Goal: Task Accomplishment & Management: Use online tool/utility

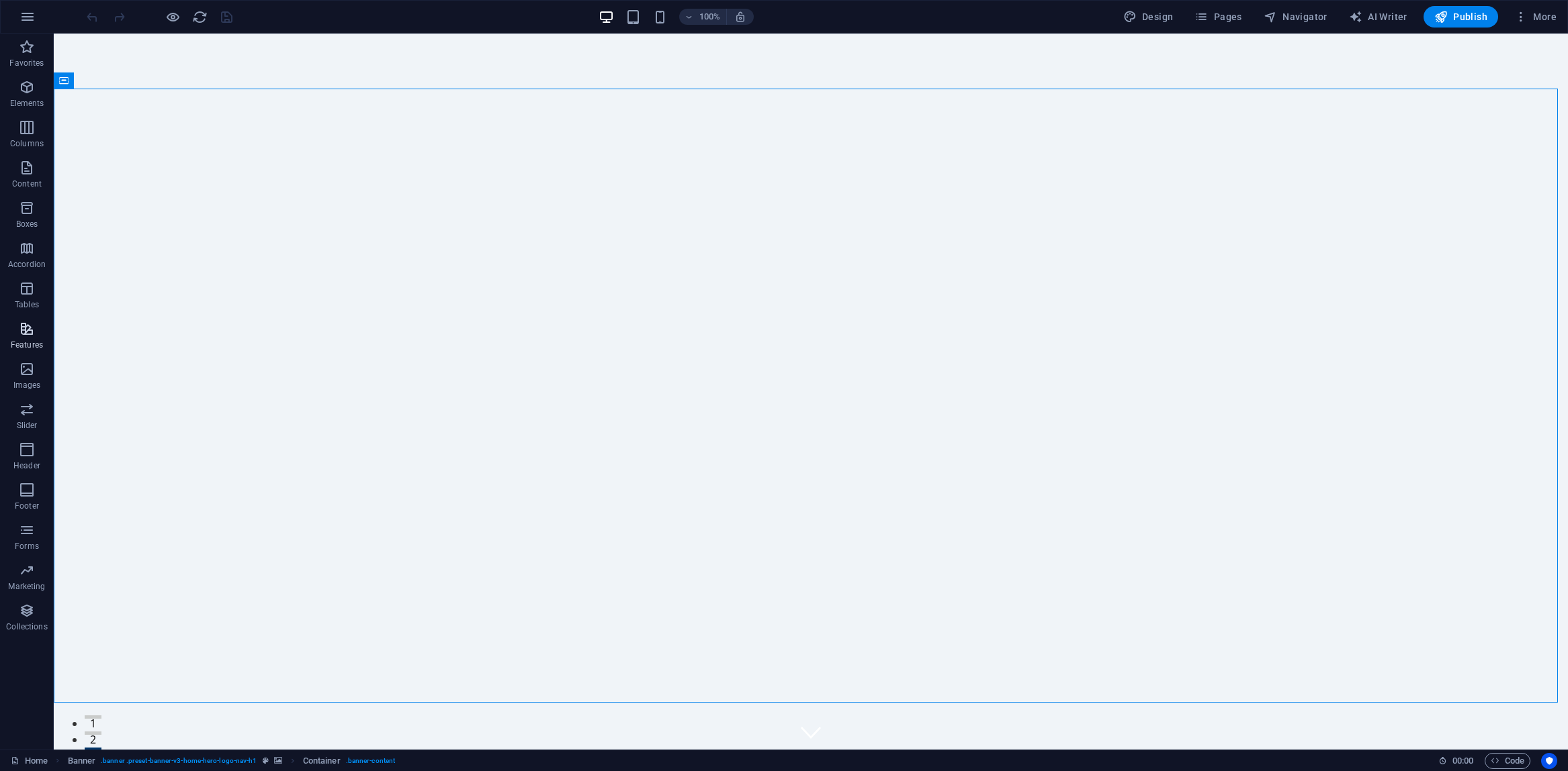
click at [23, 330] on icon "button" at bounding box center [26, 328] width 16 height 16
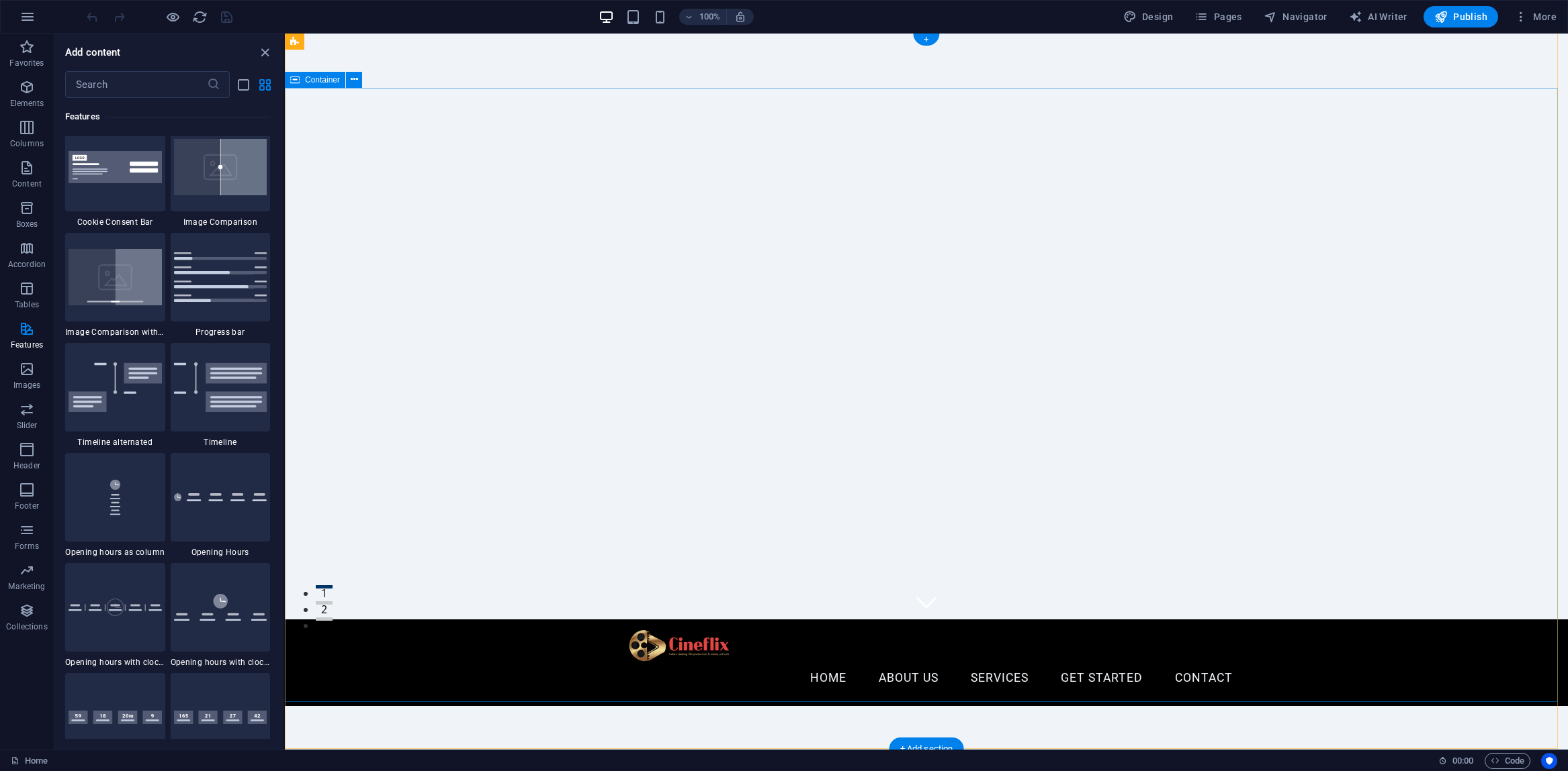
scroll to position [410, 0]
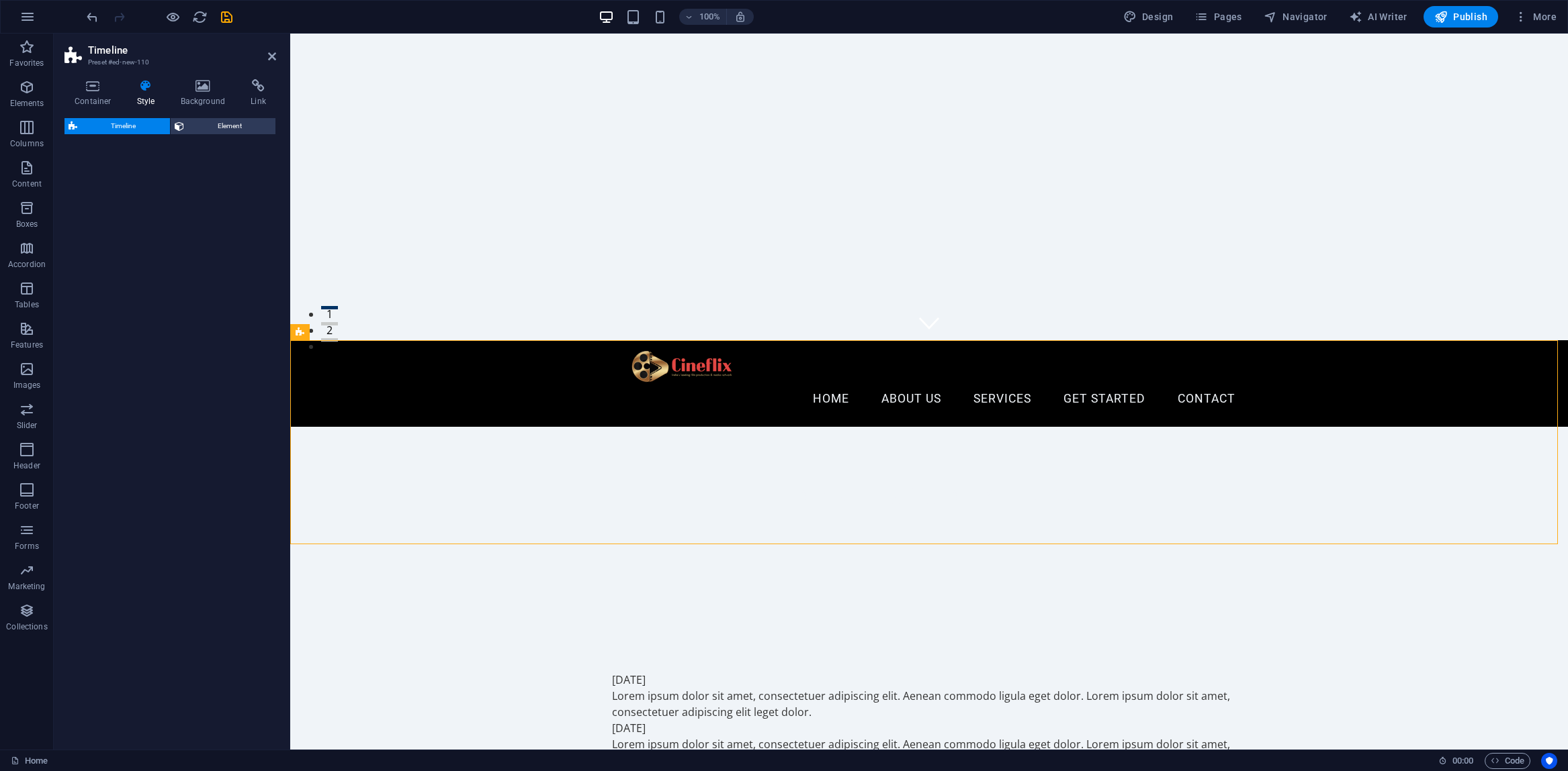
select select "rem"
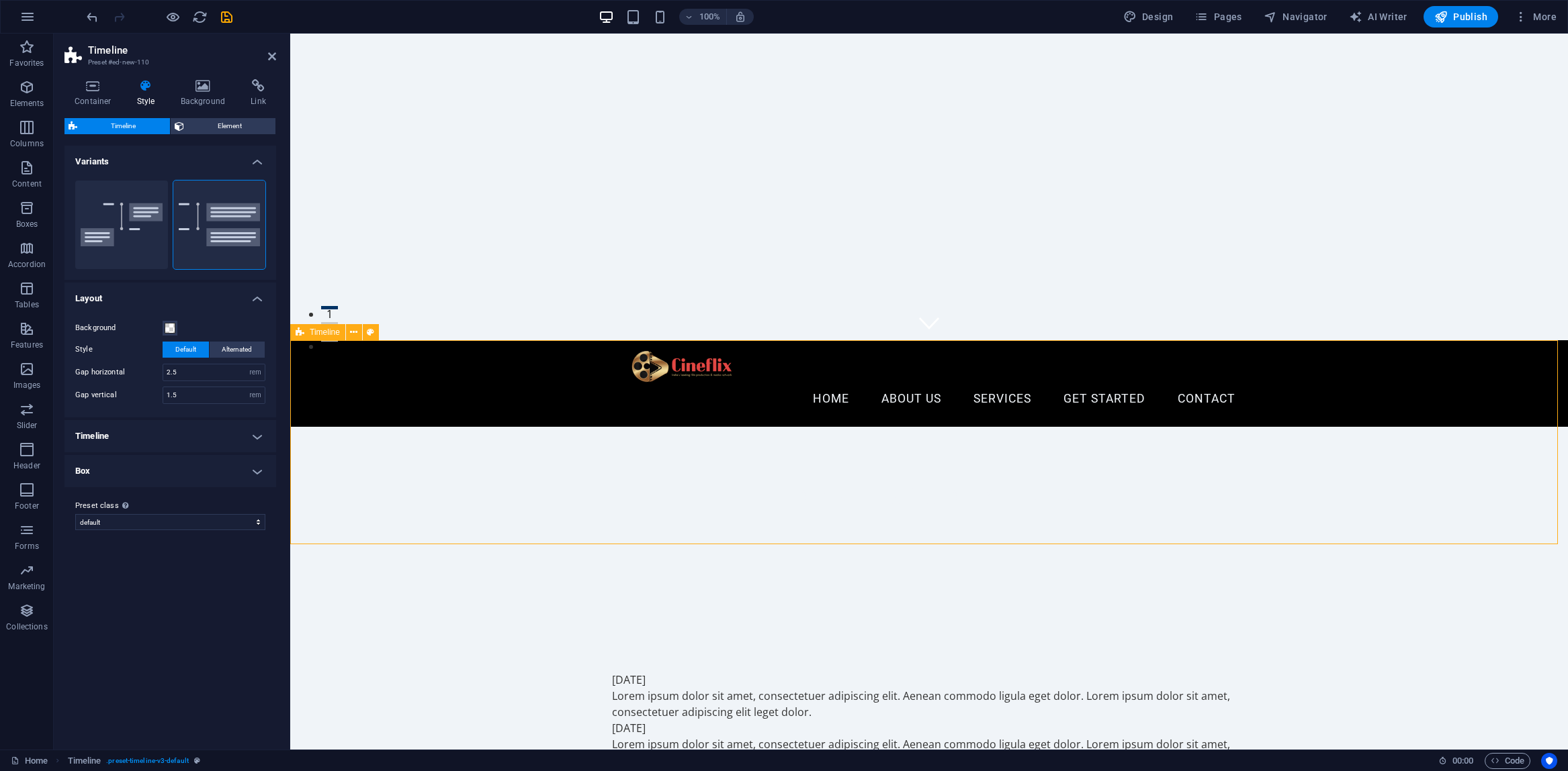
click at [536, 618] on div "[DATE] Lorem ipsum dolor sit amet, consectetuer adipiscing elit. Aenean commodo…" at bounding box center [928, 720] width 1277 height 204
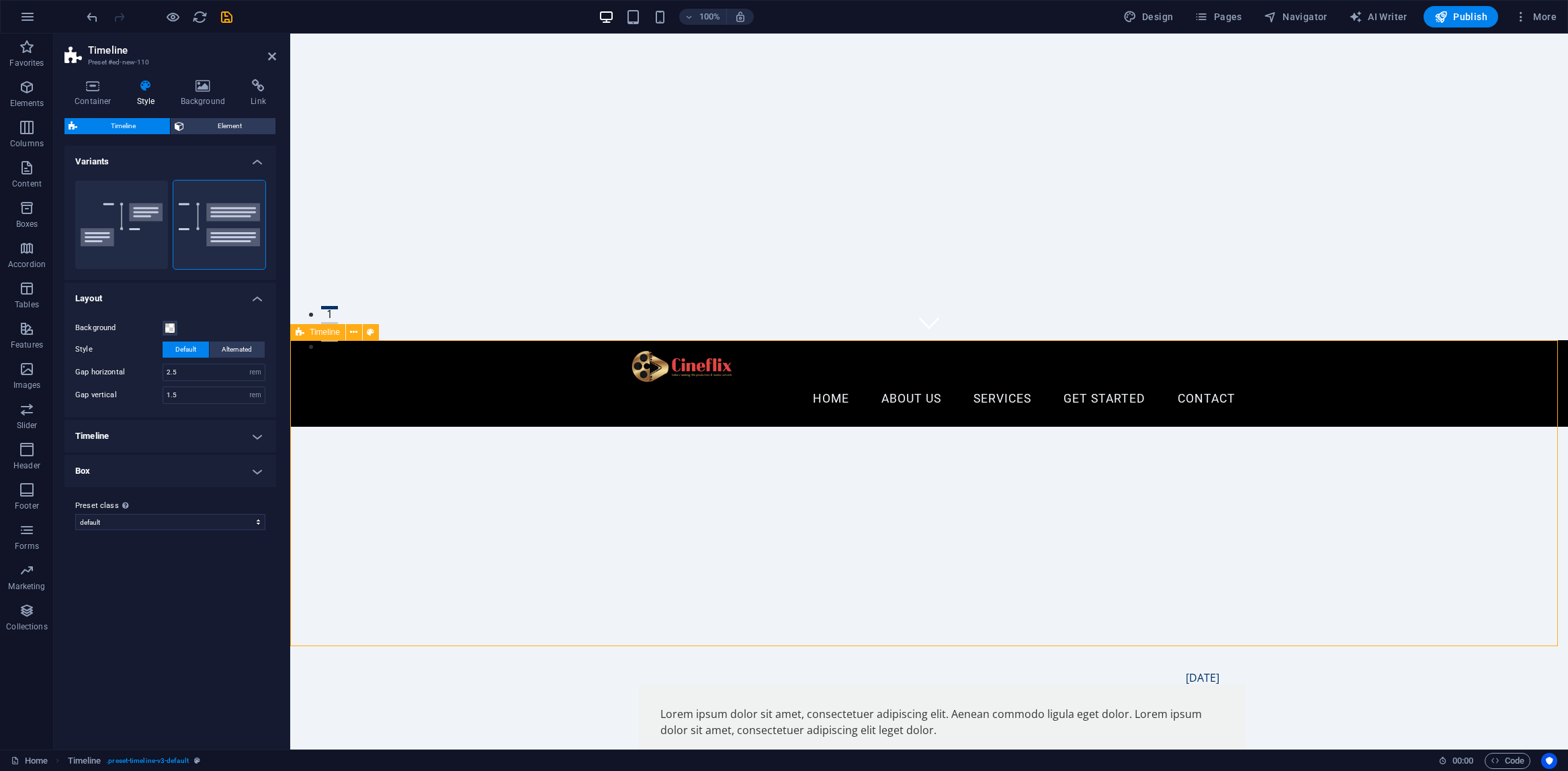
click at [500, 618] on div "[DATE] Lorem ipsum dolor sit amet, consectetuer adipiscing elit. Aenean commodo…" at bounding box center [928, 767] width 1277 height 299
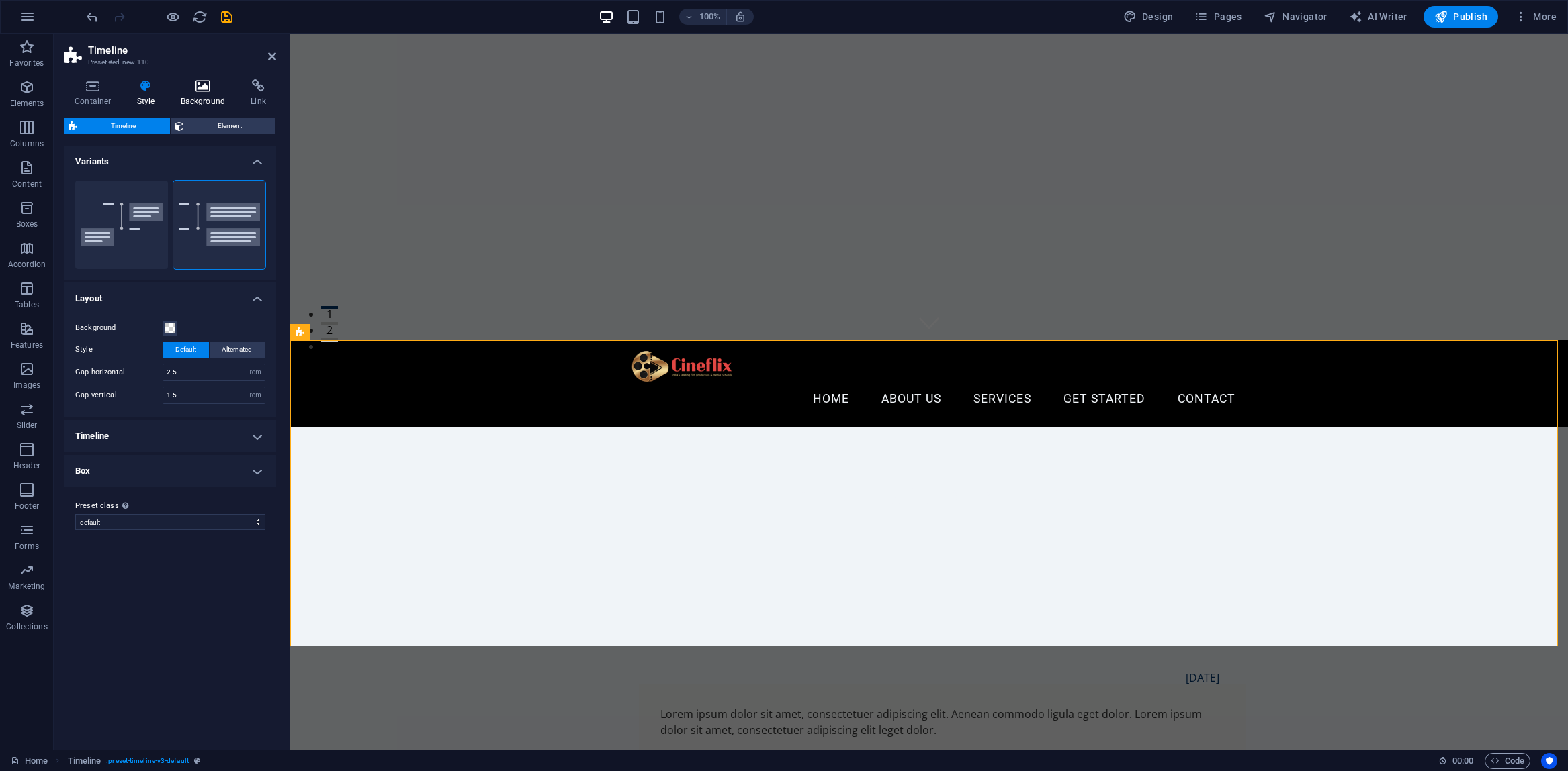
click at [201, 95] on h4 "Background" at bounding box center [205, 93] width 71 height 28
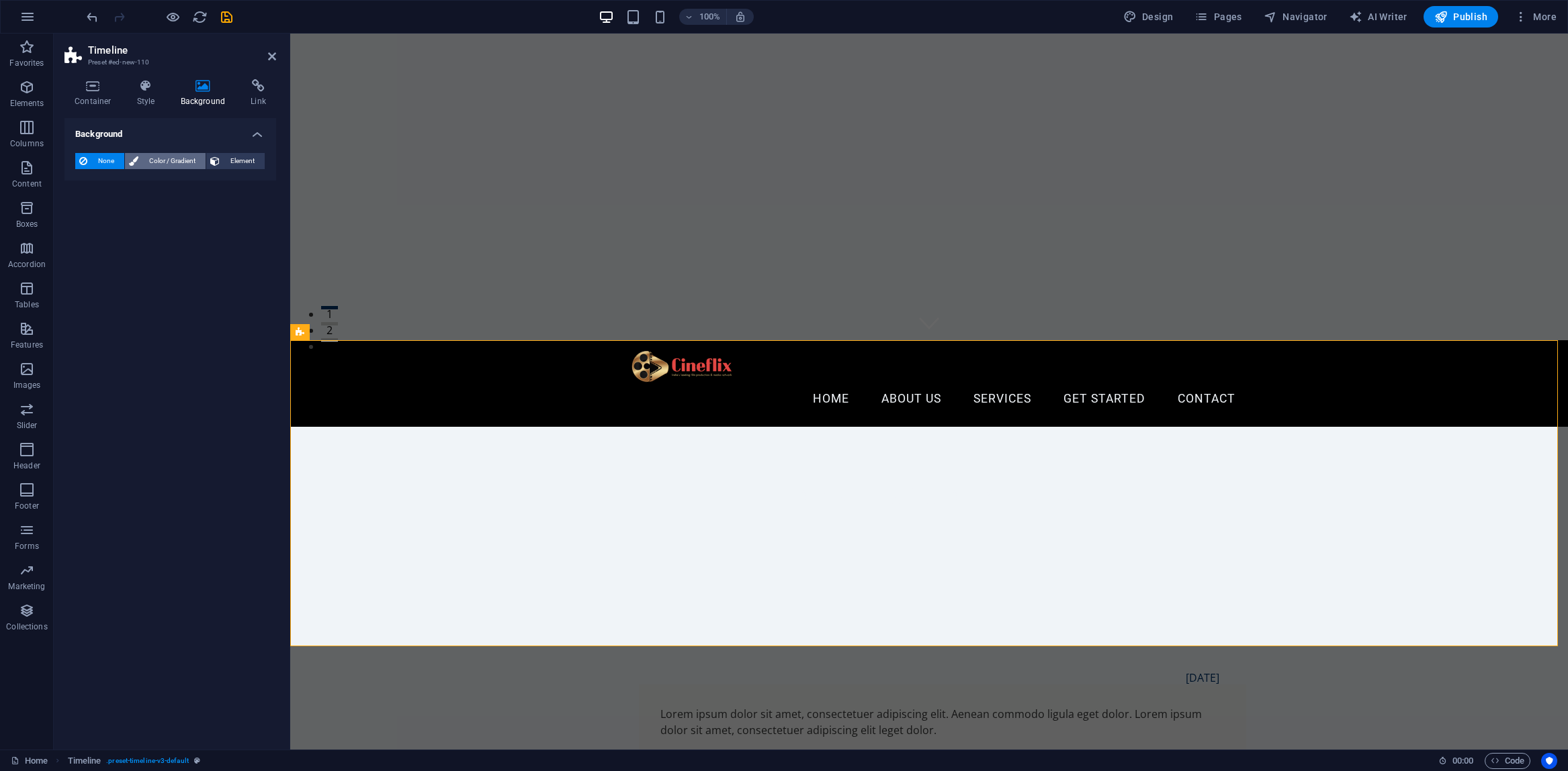
click at [179, 159] on span "Color / Gradient" at bounding box center [172, 161] width 59 height 16
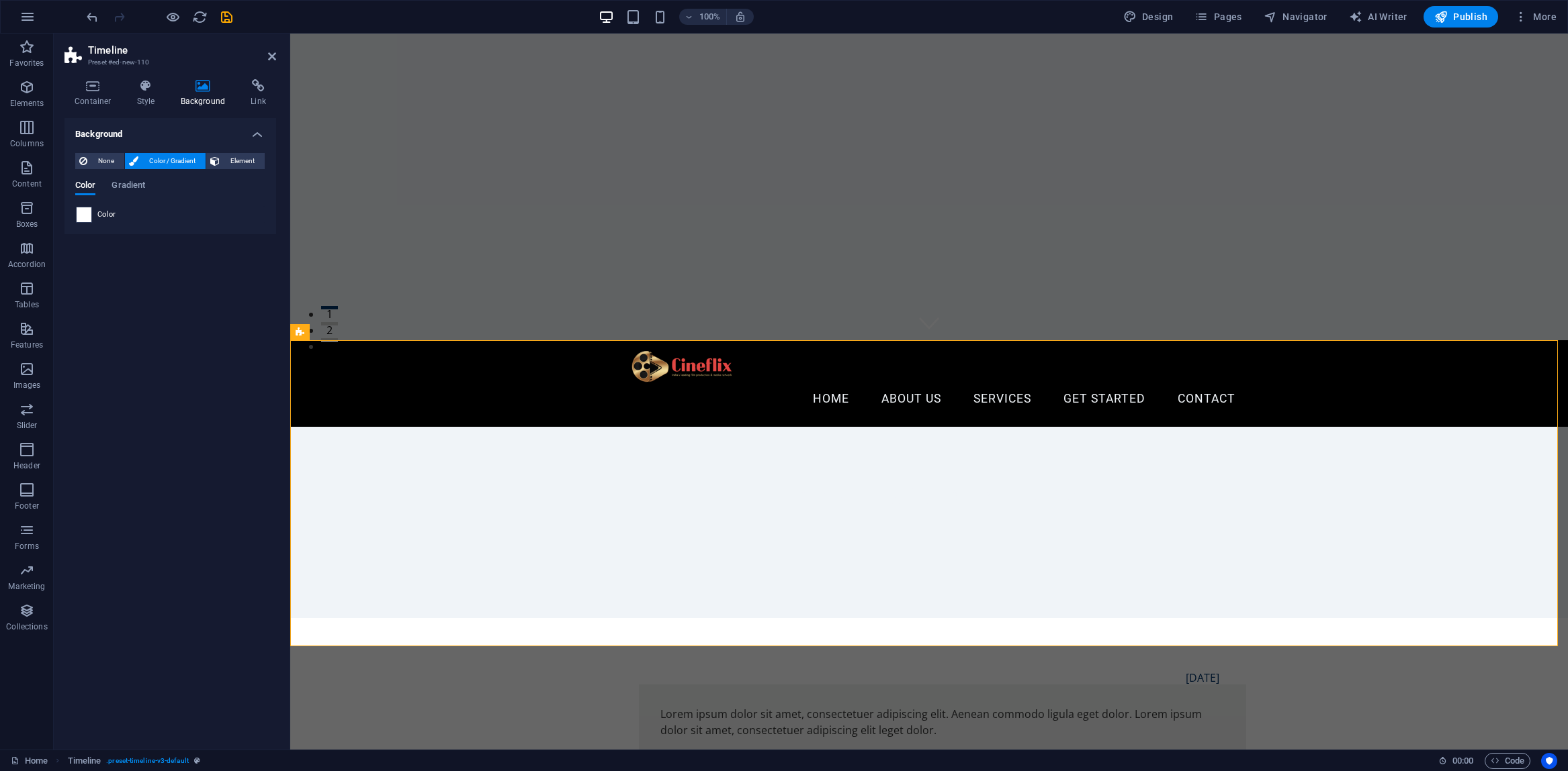
click at [85, 213] on span at bounding box center [83, 214] width 15 height 15
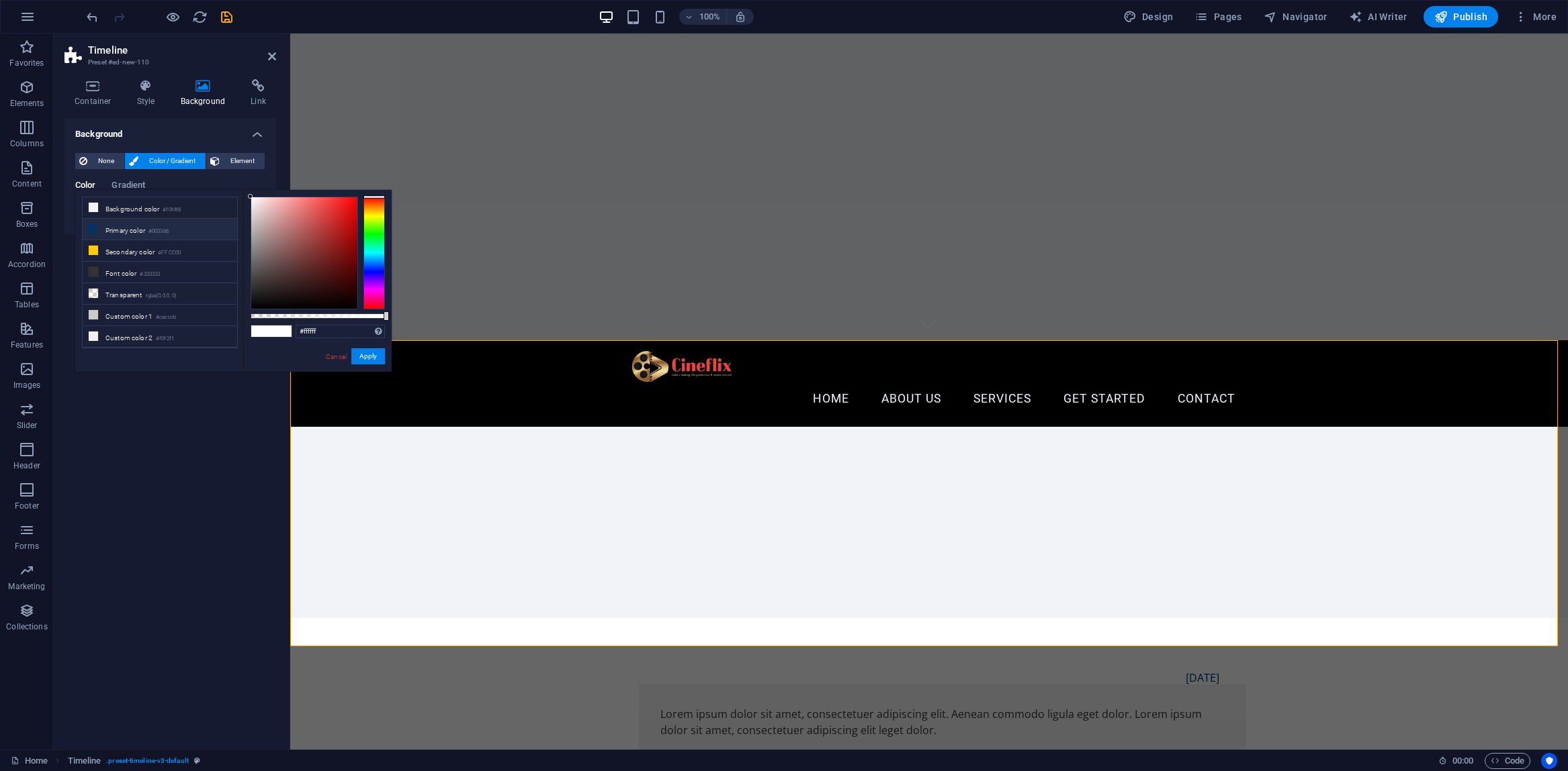
click at [91, 231] on icon at bounding box center [93, 229] width 10 height 10
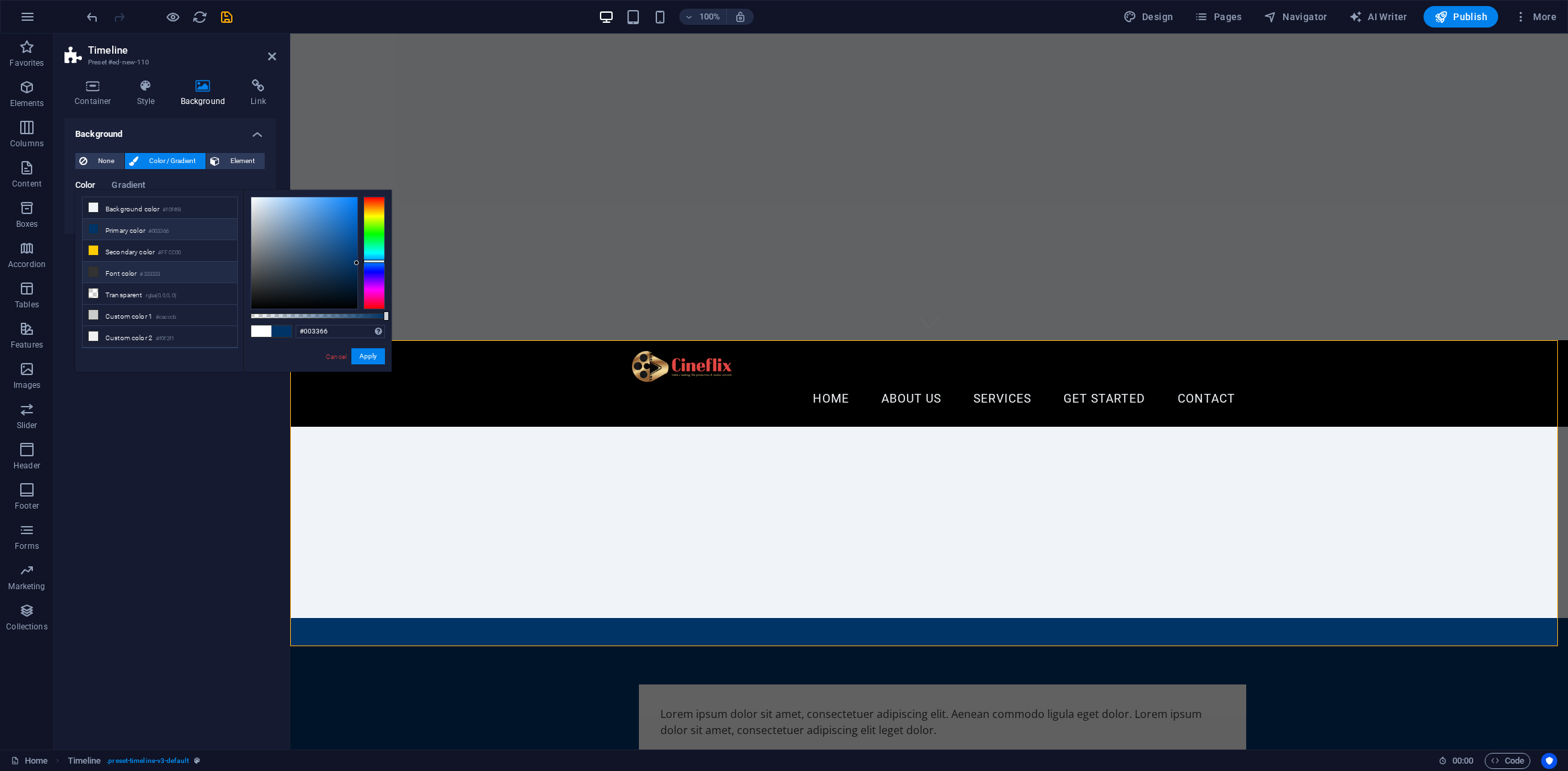
click at [90, 275] on icon at bounding box center [93, 272] width 10 height 10
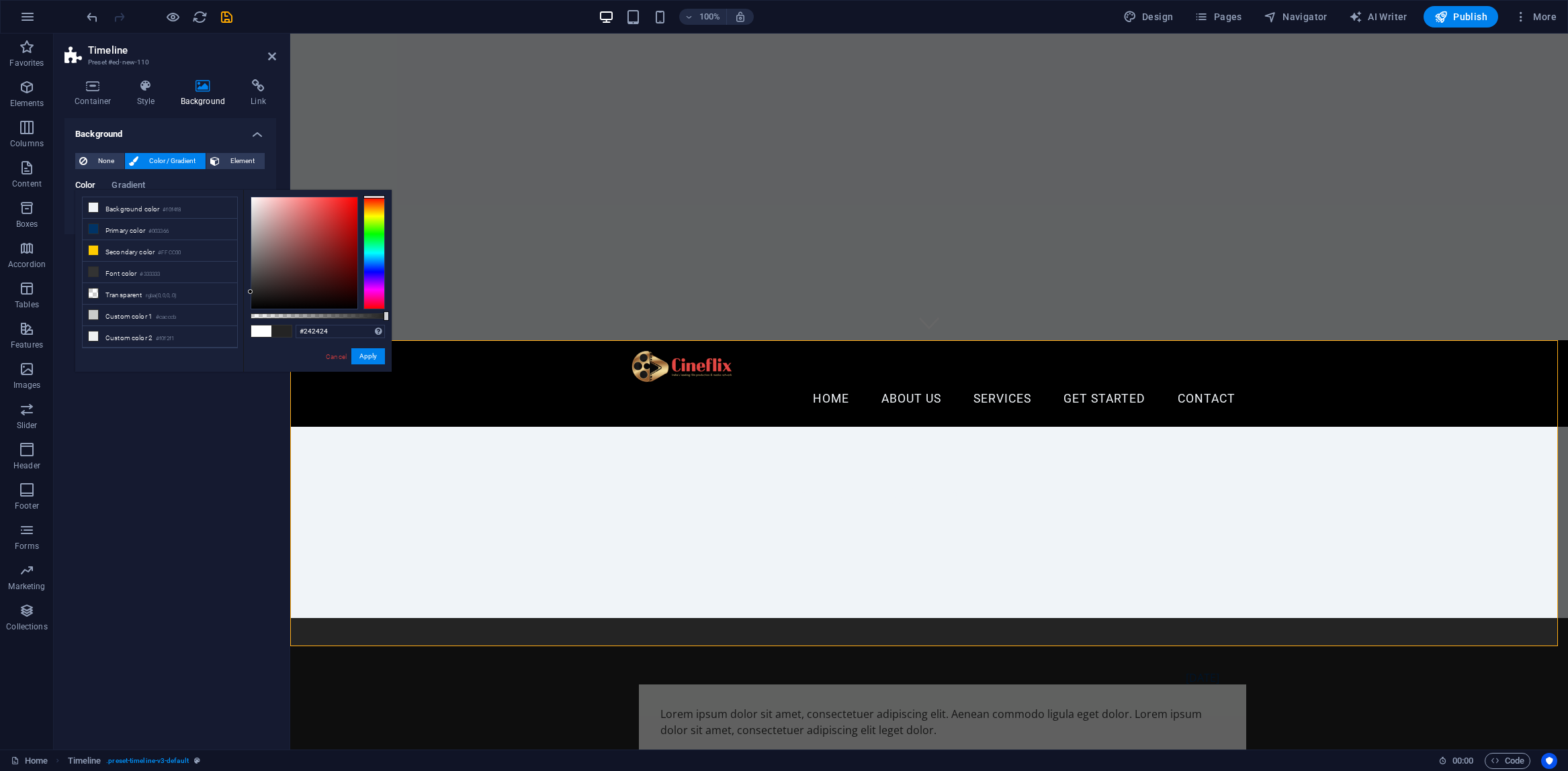
type input "#262626"
drag, startPoint x: 248, startPoint y: 284, endPoint x: 249, endPoint y: 292, distance: 8.1
click at [249, 292] on div at bounding box center [250, 291] width 5 height 5
click at [371, 355] on button "Apply" at bounding box center [367, 356] width 34 height 16
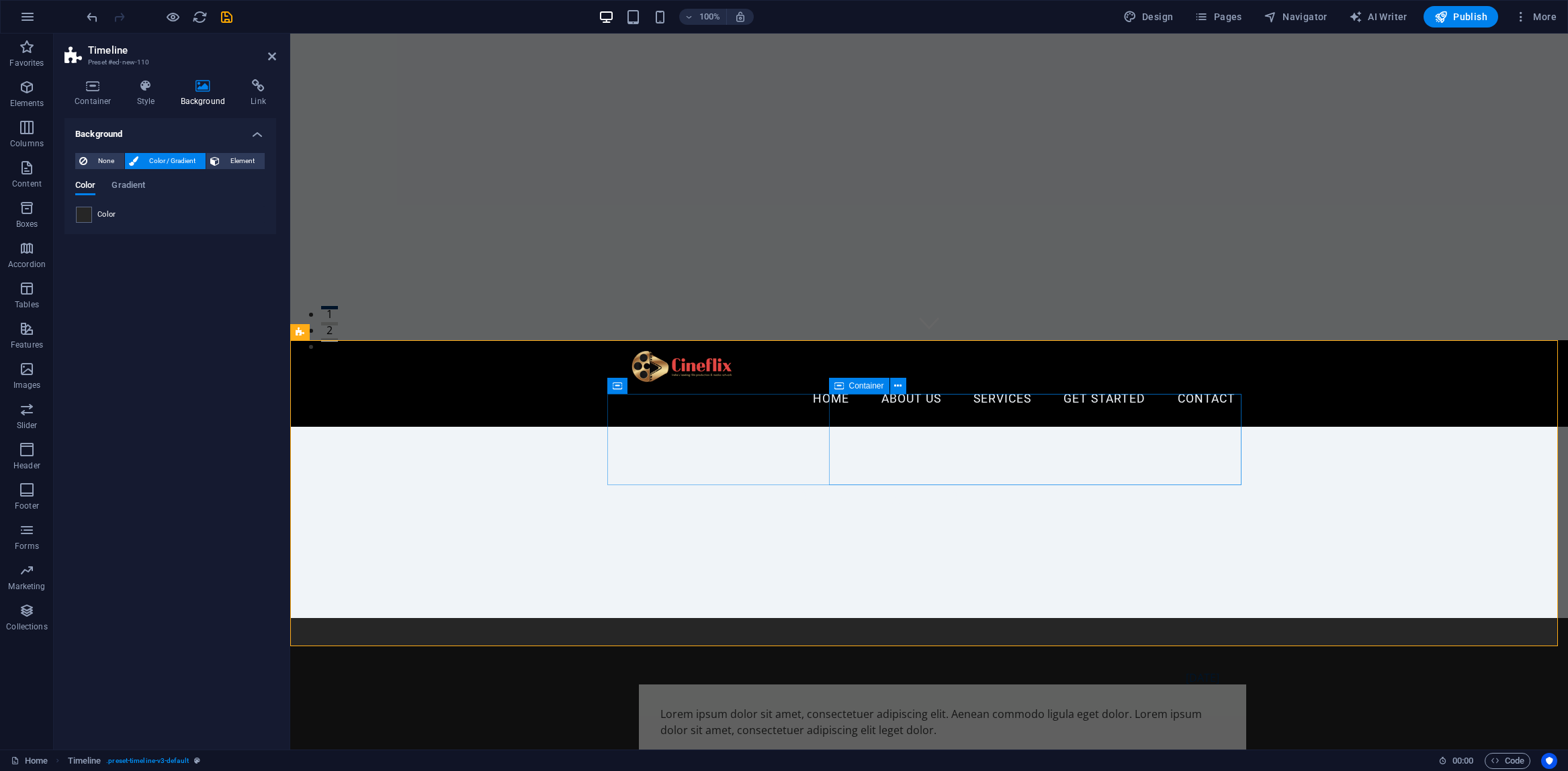
click at [962, 685] on div "Lorem ipsum dolor sit amet, consectetuer adipiscing elit. Aenean commodo ligula…" at bounding box center [942, 723] width 608 height 76
click at [738, 672] on div "[DATE] Lorem ipsum dolor sit amet, consectetuer adipiscing elit. Aenean commodo…" at bounding box center [928, 716] width 634 height 88
click at [682, 672] on div "[DATE] Lorem ipsum dolor sit amet, consectetuer adipiscing elit. Aenean commodo…" at bounding box center [928, 716] width 634 height 88
click at [697, 672] on div "[DATE] Lorem ipsum dolor sit amet, consectetuer adipiscing elit. Aenean commodo…" at bounding box center [928, 716] width 634 height 88
click at [617, 385] on icon at bounding box center [617, 386] width 10 height 16
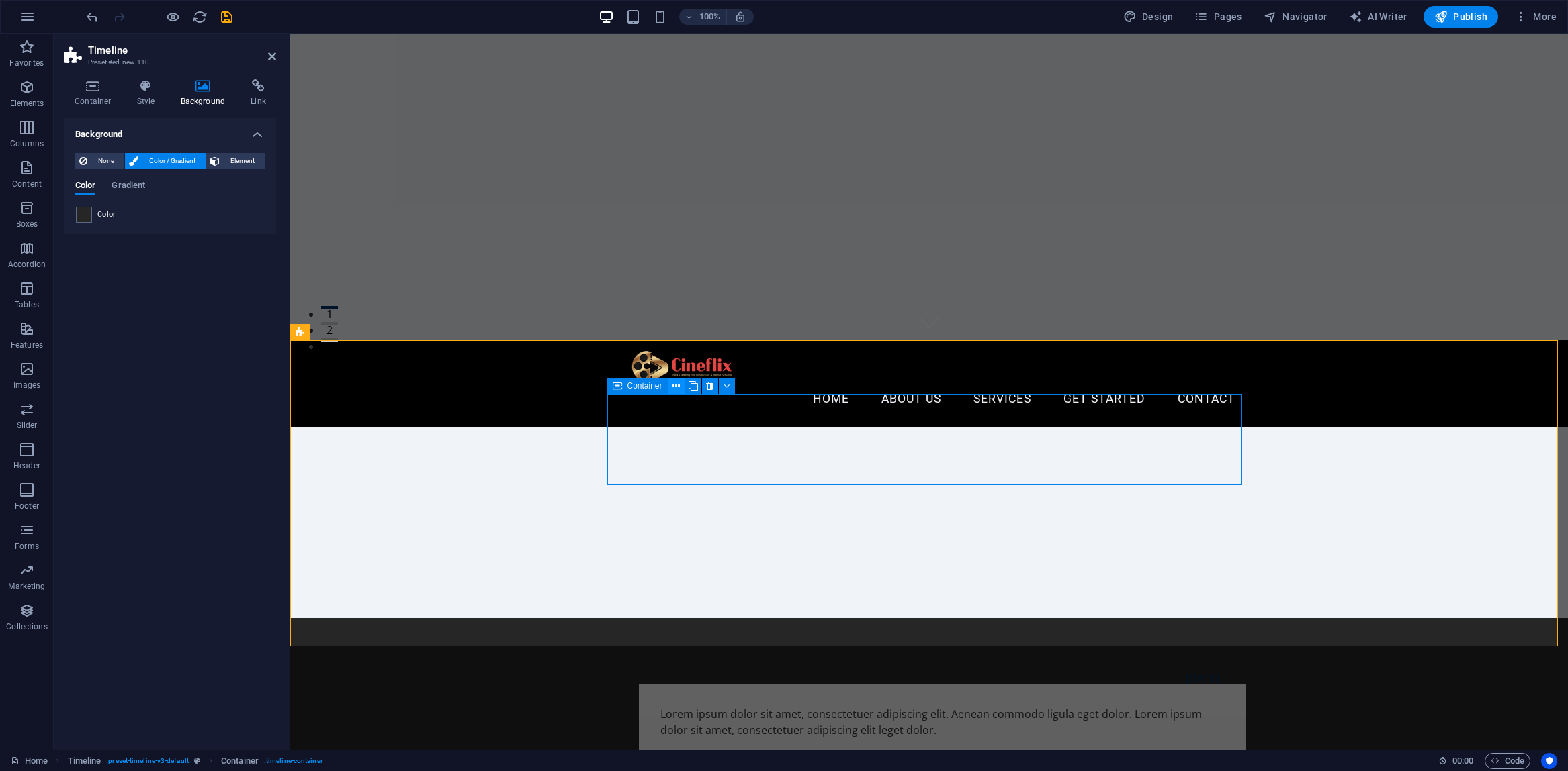
click at [677, 386] on icon at bounding box center [676, 386] width 8 height 15
click at [836, 685] on div "Lorem ipsum dolor sit amet, consectetuer adipiscing elit. Aenean commodo ligula…" at bounding box center [942, 723] width 608 height 76
click at [900, 386] on icon at bounding box center [897, 386] width 8 height 15
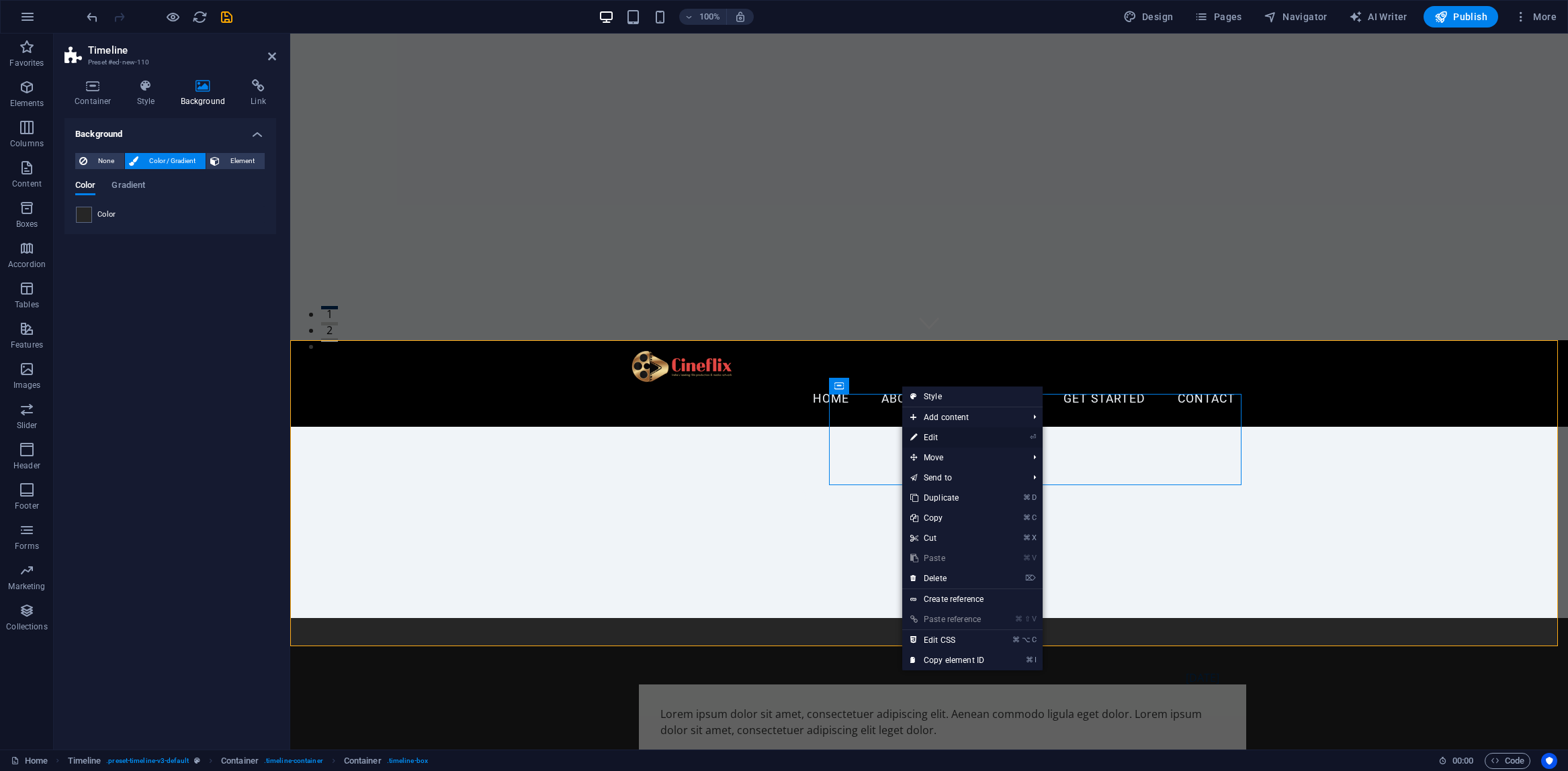
click at [910, 436] on icon at bounding box center [913, 437] width 7 height 20
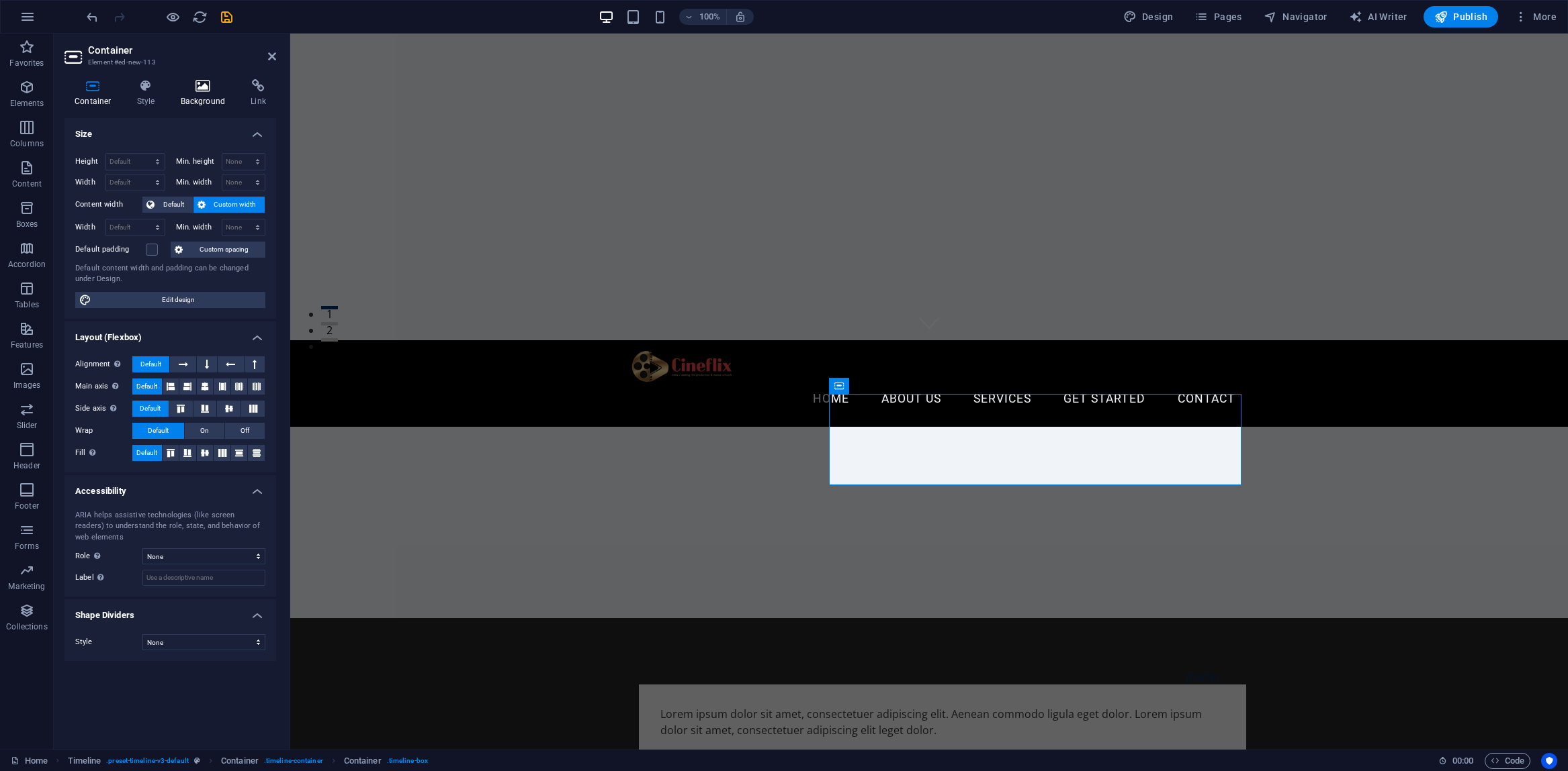
click at [193, 91] on icon at bounding box center [203, 86] width 65 height 14
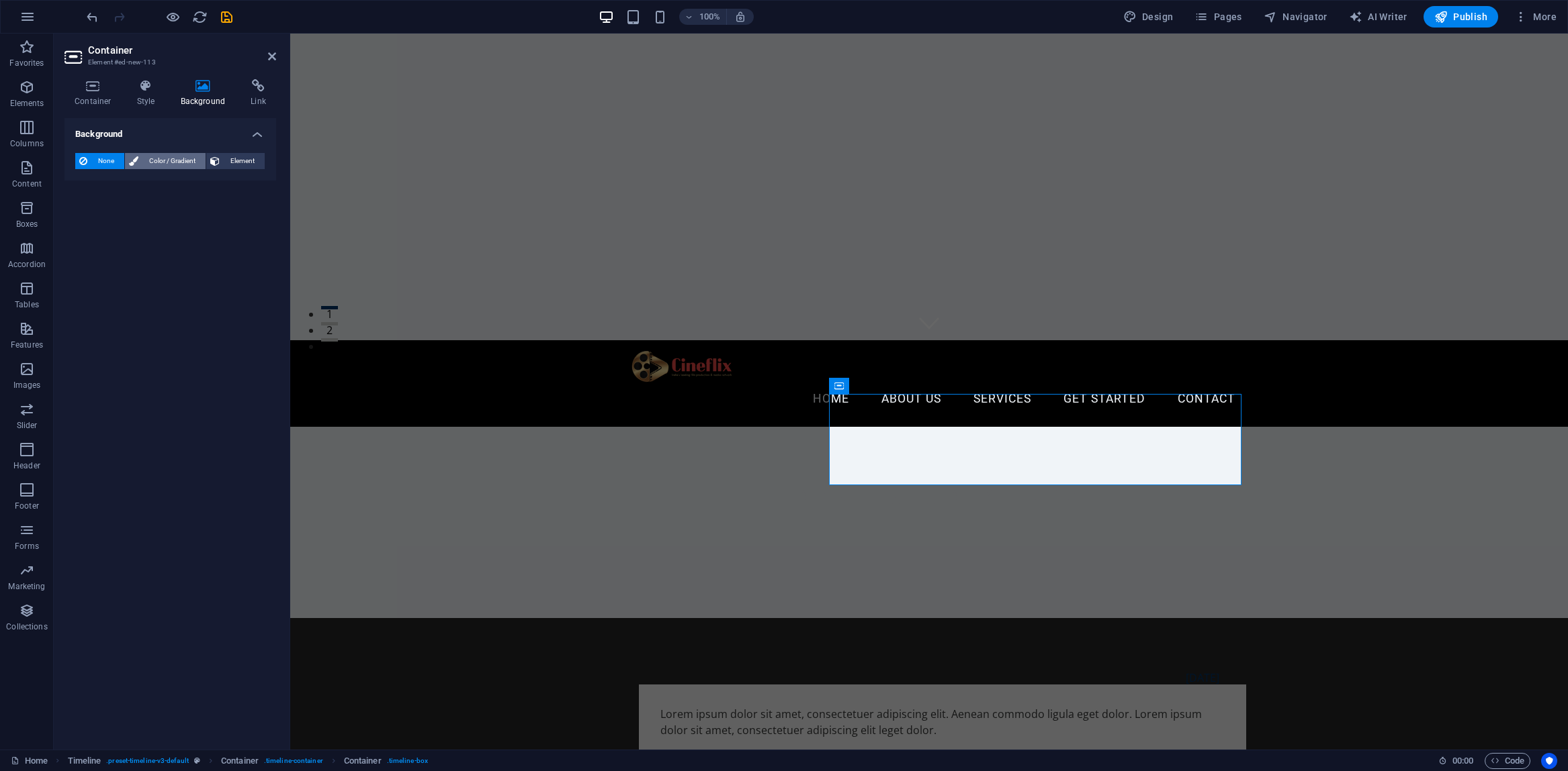
click at [180, 163] on span "Color / Gradient" at bounding box center [172, 161] width 59 height 16
click at [81, 216] on span at bounding box center [83, 214] width 15 height 15
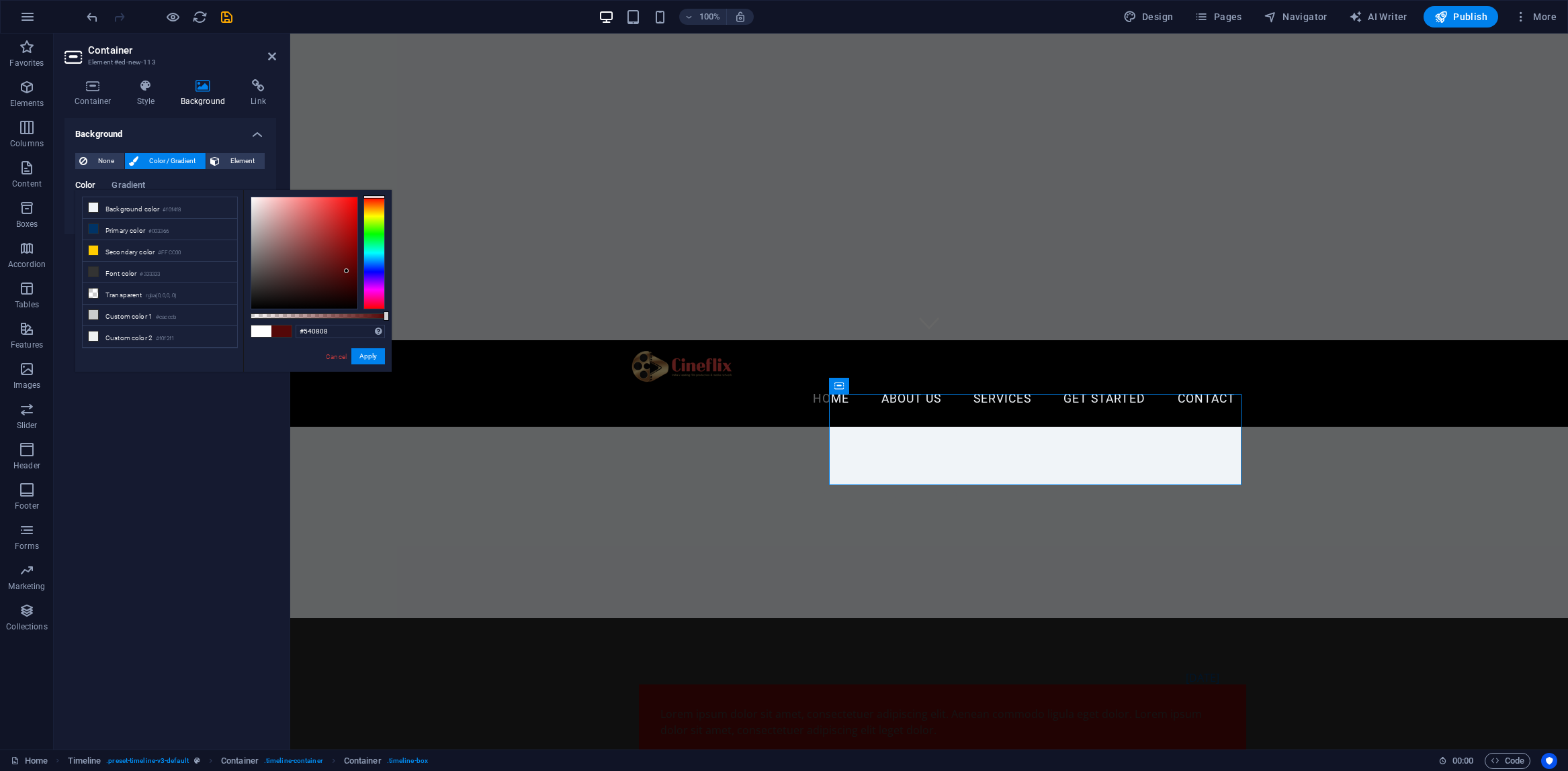
type input "#520808"
drag, startPoint x: 342, startPoint y: 204, endPoint x: 347, endPoint y: 272, distance: 68.2
click at [347, 272] on div at bounding box center [304, 253] width 107 height 111
click at [371, 356] on button "Apply" at bounding box center [367, 356] width 34 height 16
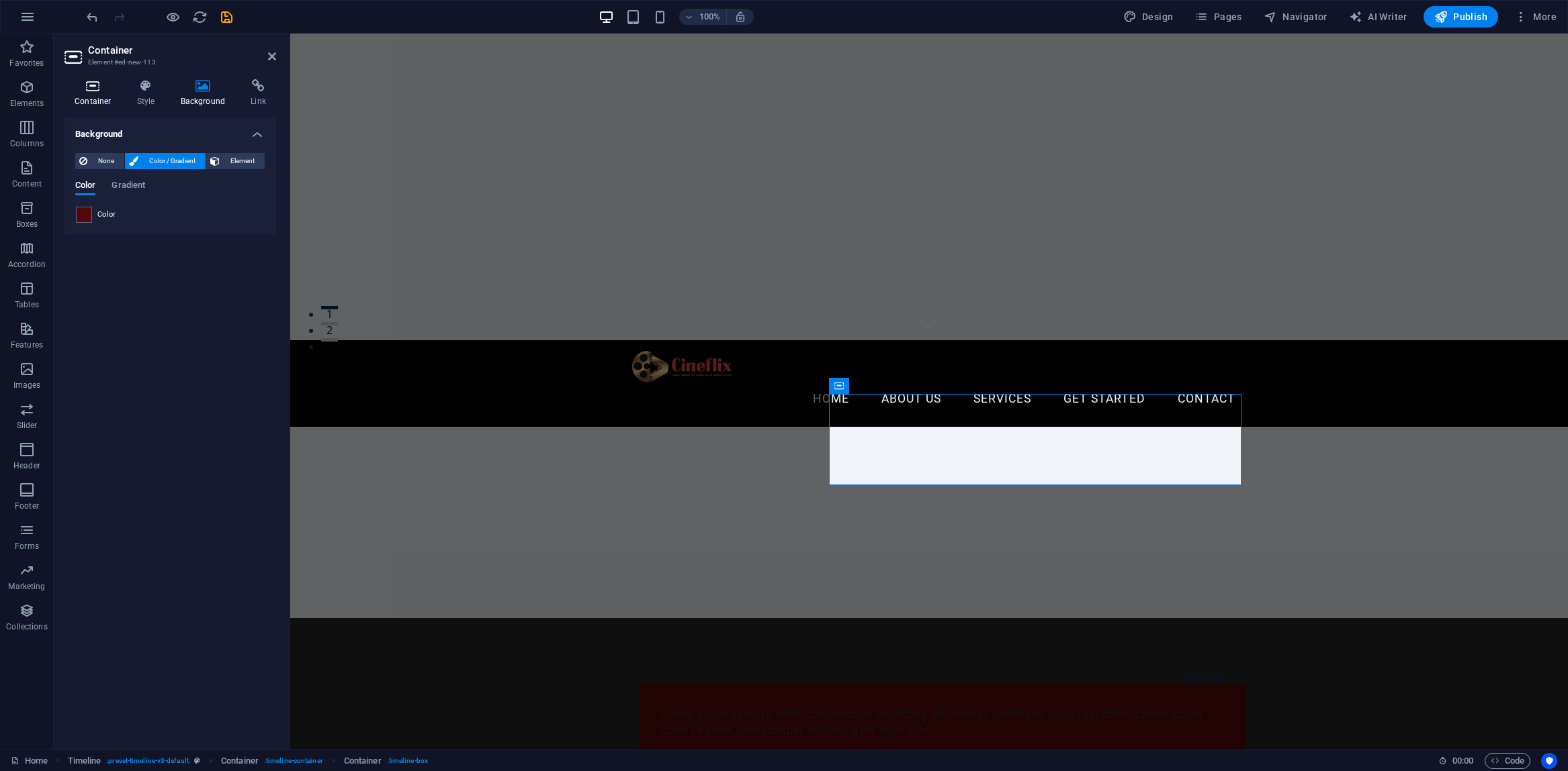
click at [96, 96] on h4 "Container" at bounding box center [96, 93] width 62 height 28
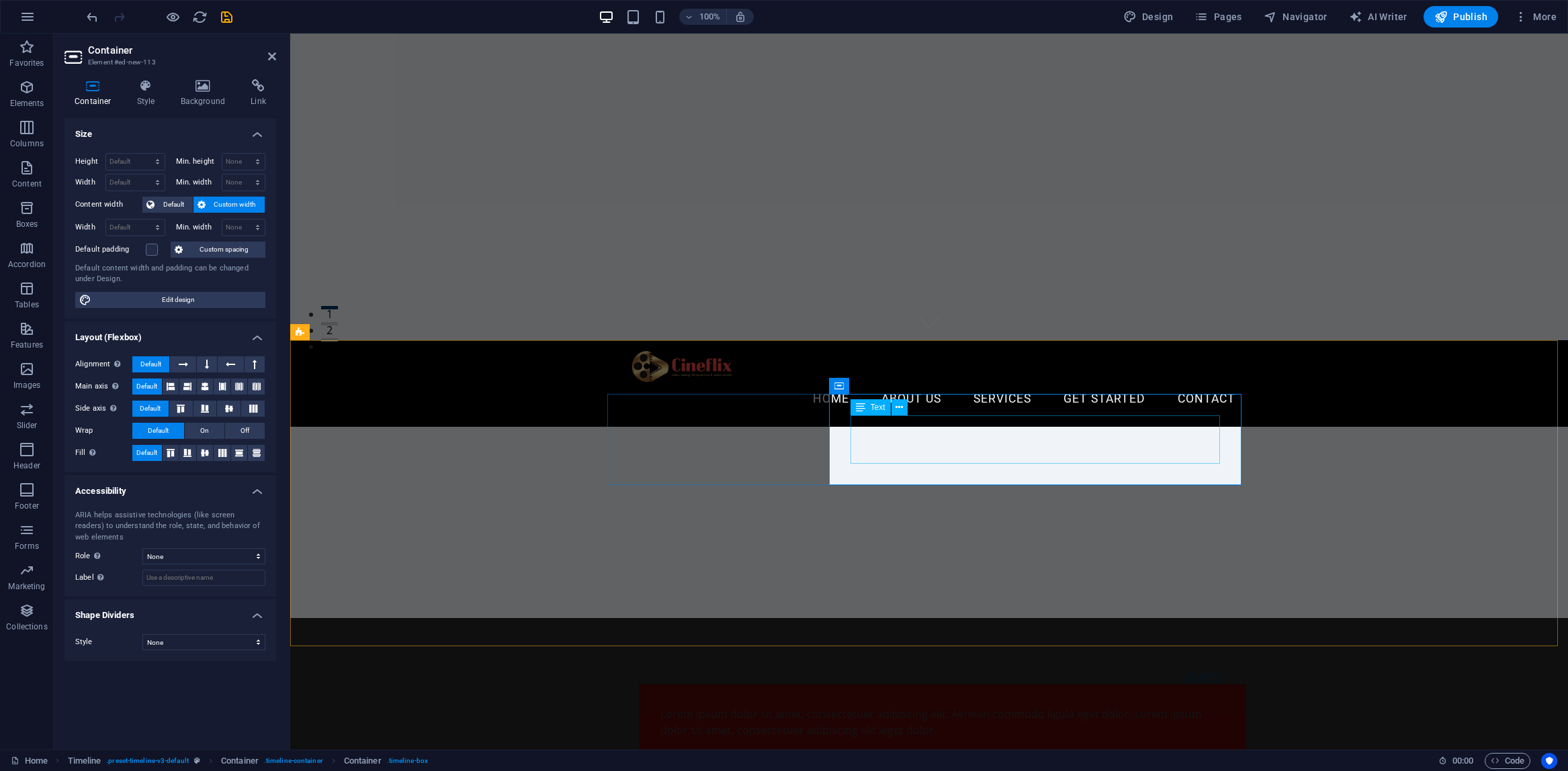
click at [938, 706] on div "Lorem ipsum dolor sit amet, consectetuer adipiscing elit. Aenean commodo ligula…" at bounding box center [942, 722] width 564 height 32
click at [898, 407] on icon at bounding box center [899, 408] width 8 height 15
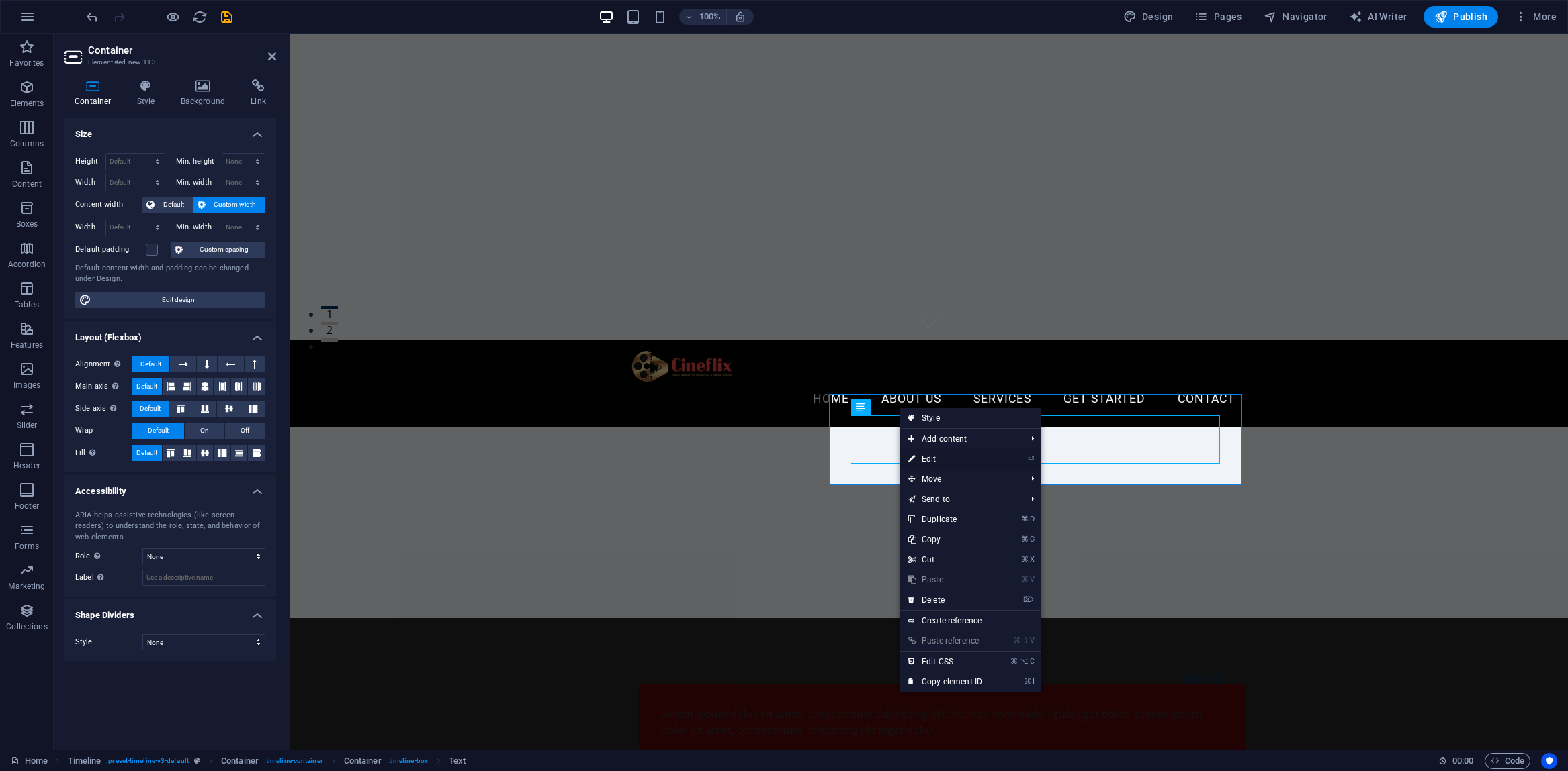
click at [921, 456] on link "⏎ Edit" at bounding box center [945, 459] width 90 height 20
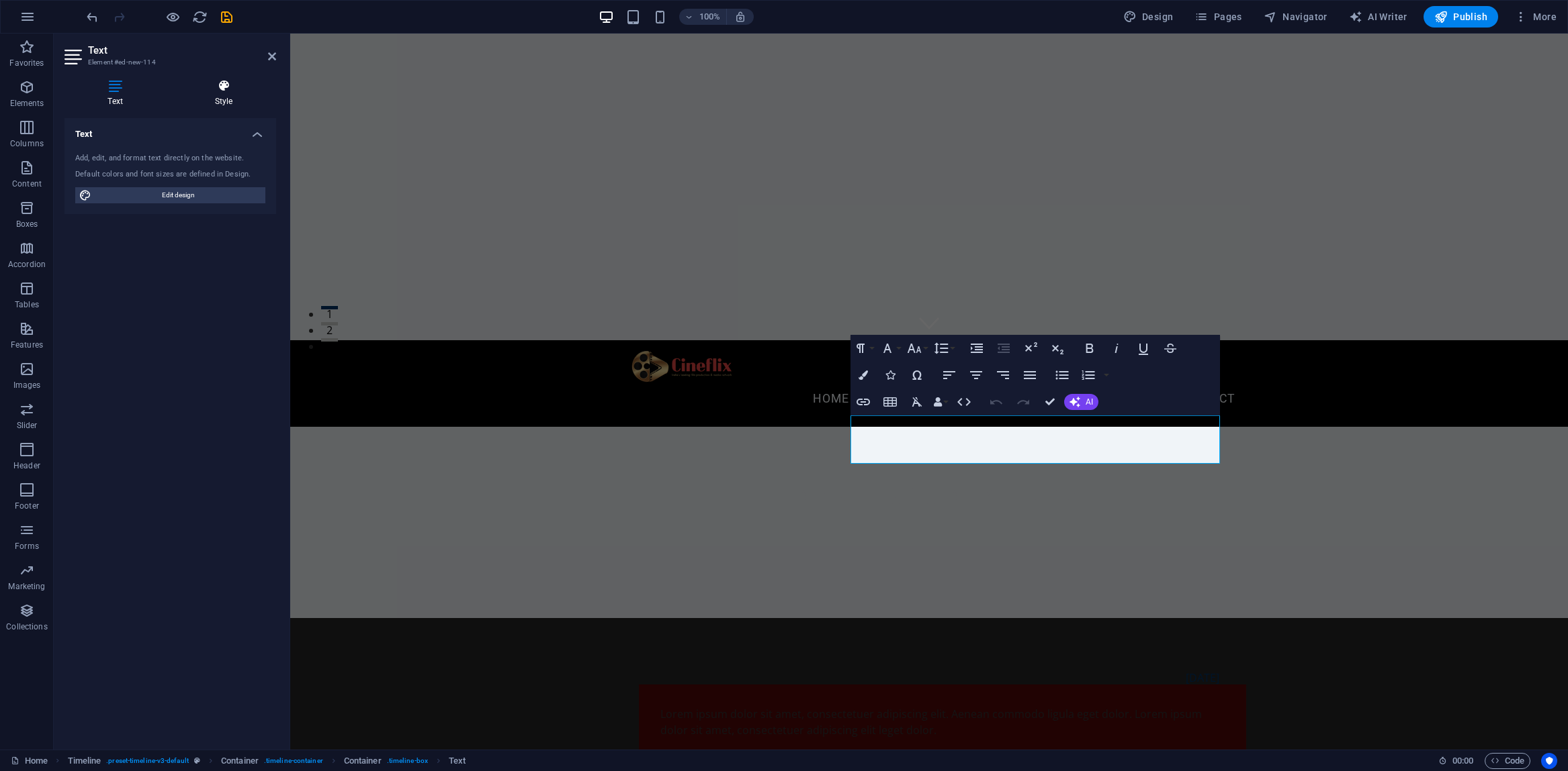
click at [229, 86] on icon at bounding box center [224, 86] width 105 height 14
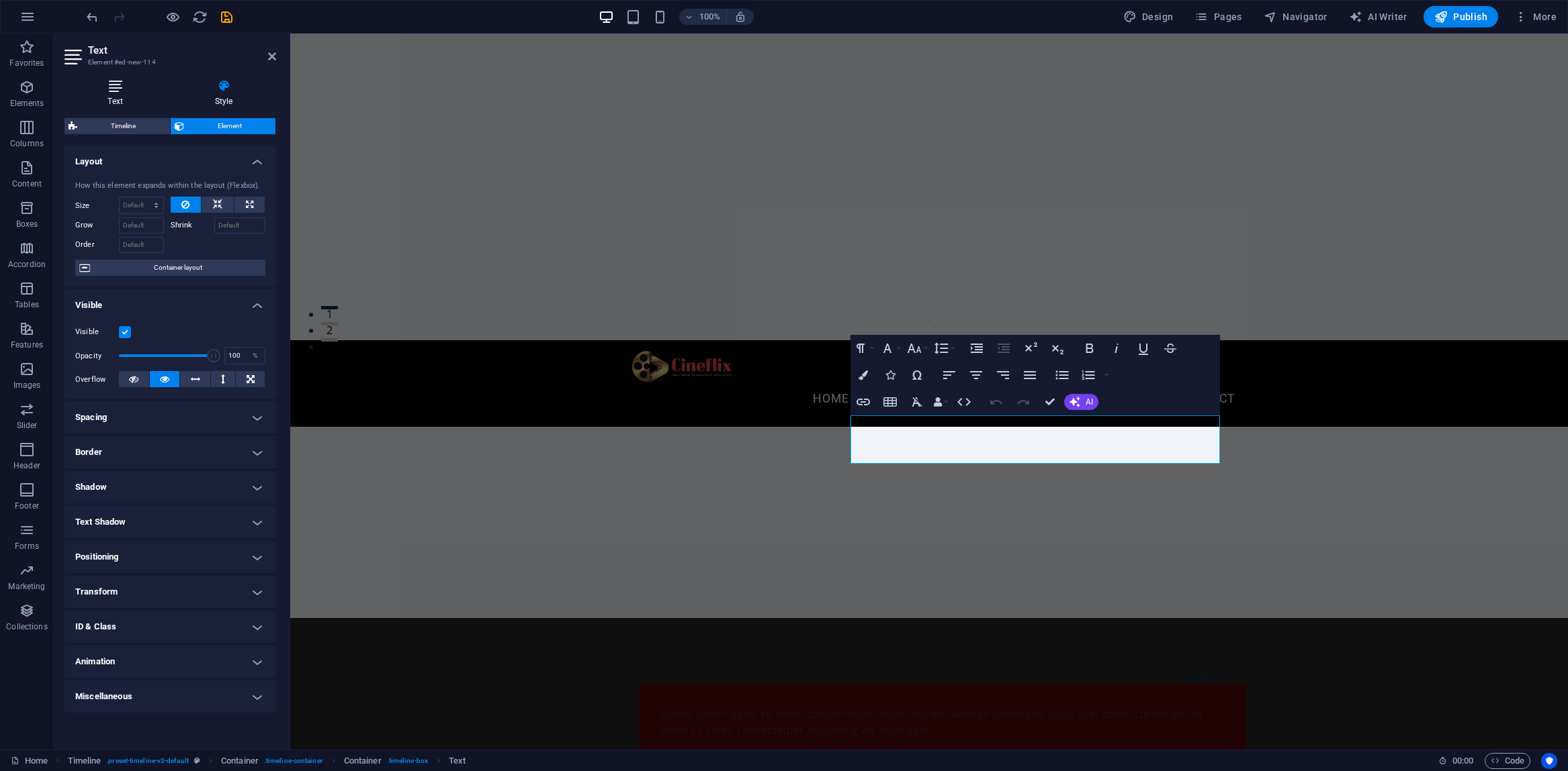
click at [118, 93] on h4 "Text" at bounding box center [118, 93] width 107 height 28
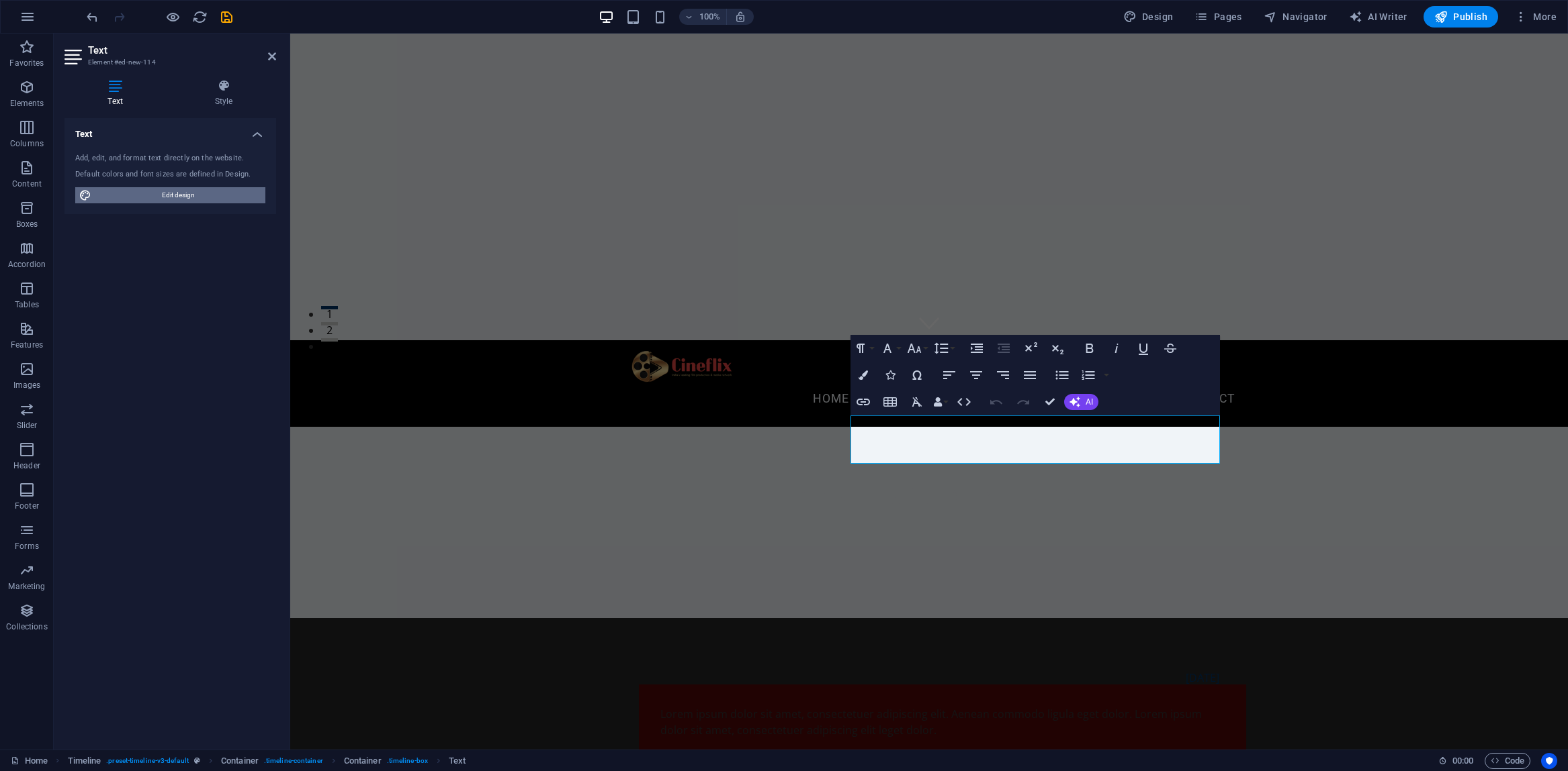
click at [172, 196] on span "Edit design" at bounding box center [177, 195] width 166 height 16
select select "px"
select select "200"
select select "px"
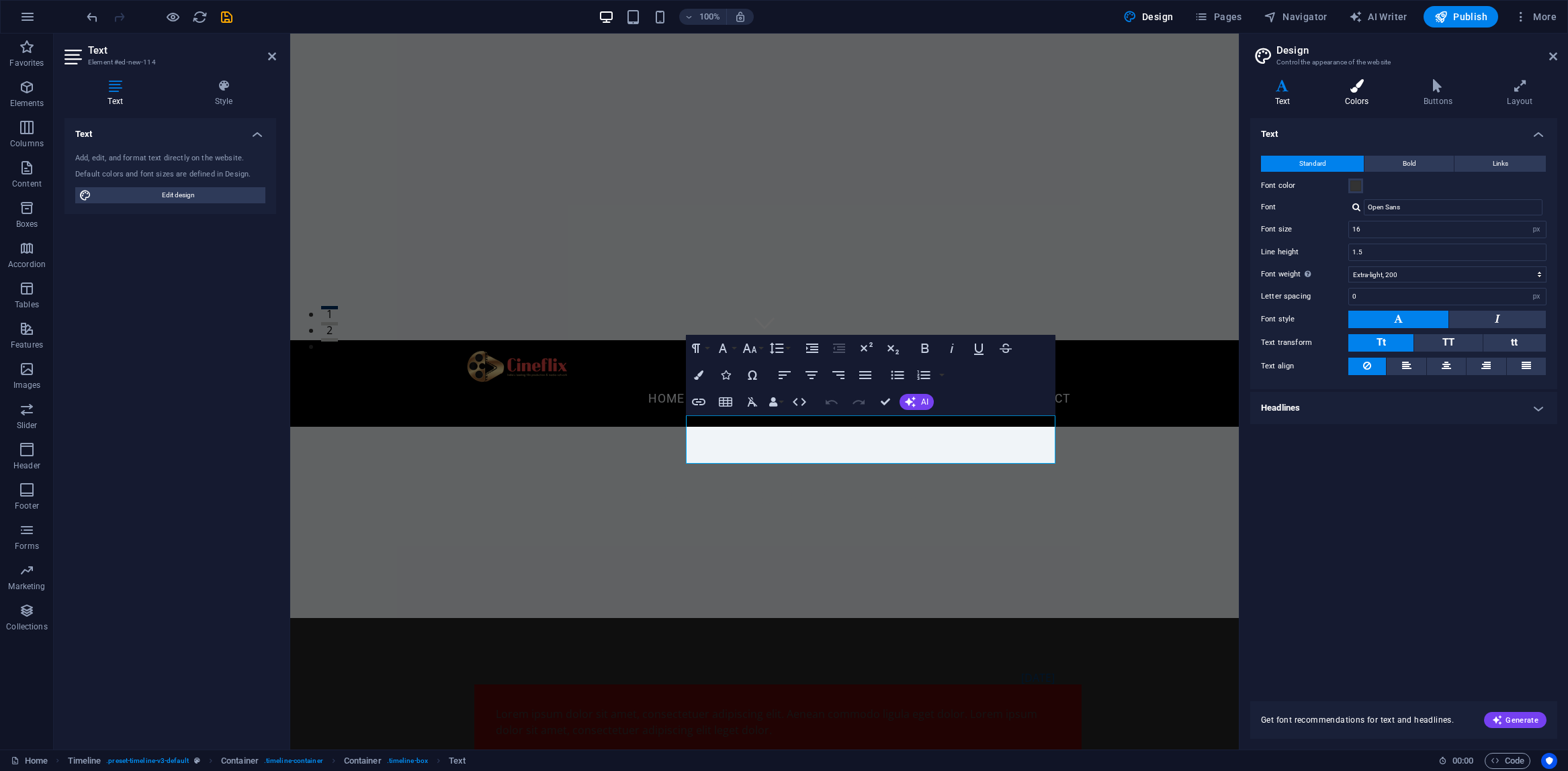
click at [1349, 97] on h4 "Colors" at bounding box center [1359, 93] width 78 height 28
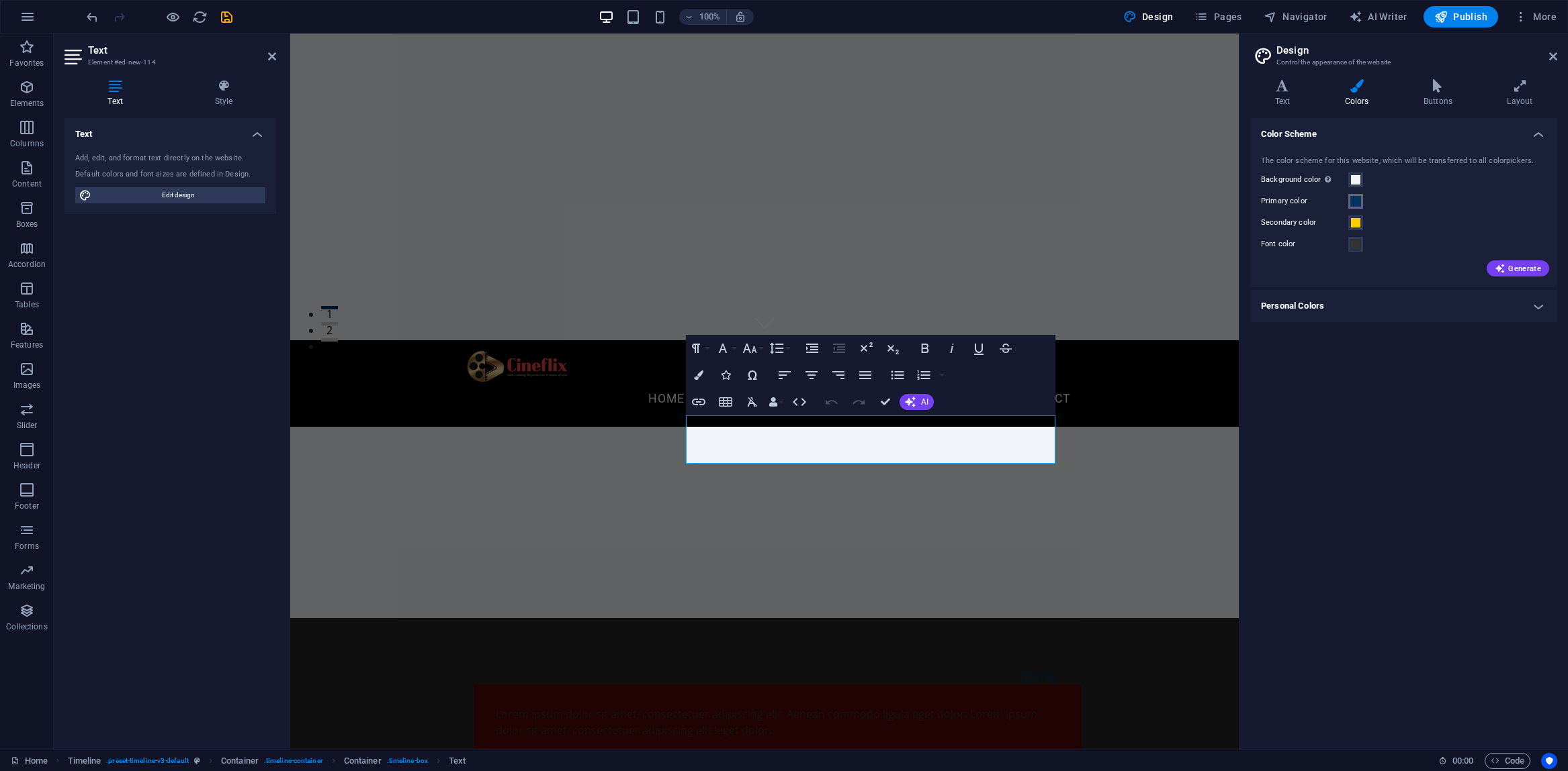
click at [1354, 200] on span at bounding box center [1355, 200] width 11 height 11
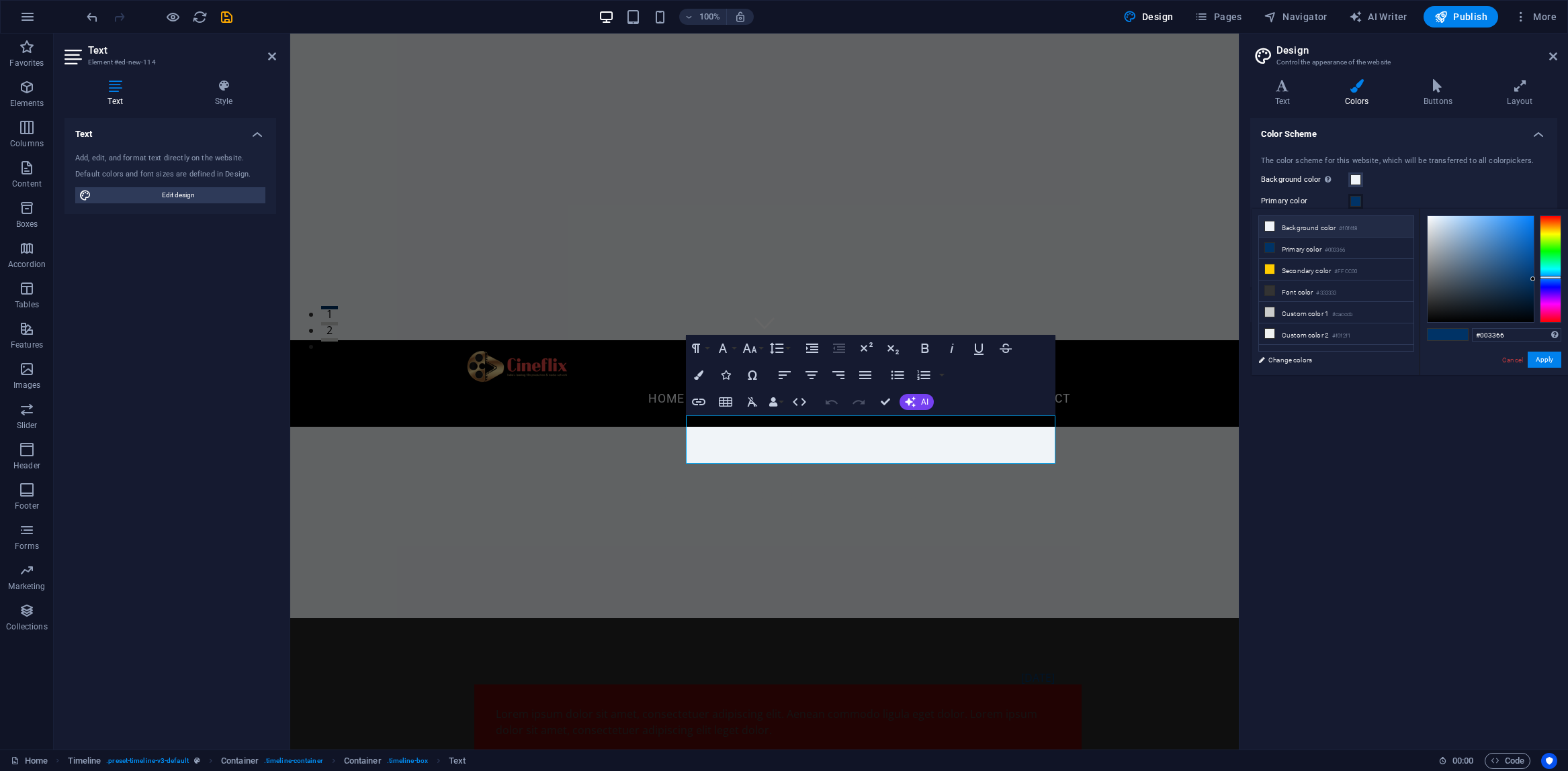
click at [1267, 229] on icon at bounding box center [1270, 227] width 10 height 10
type input "#f0f4f8"
click at [1544, 361] on button "Apply" at bounding box center [1544, 359] width 34 height 16
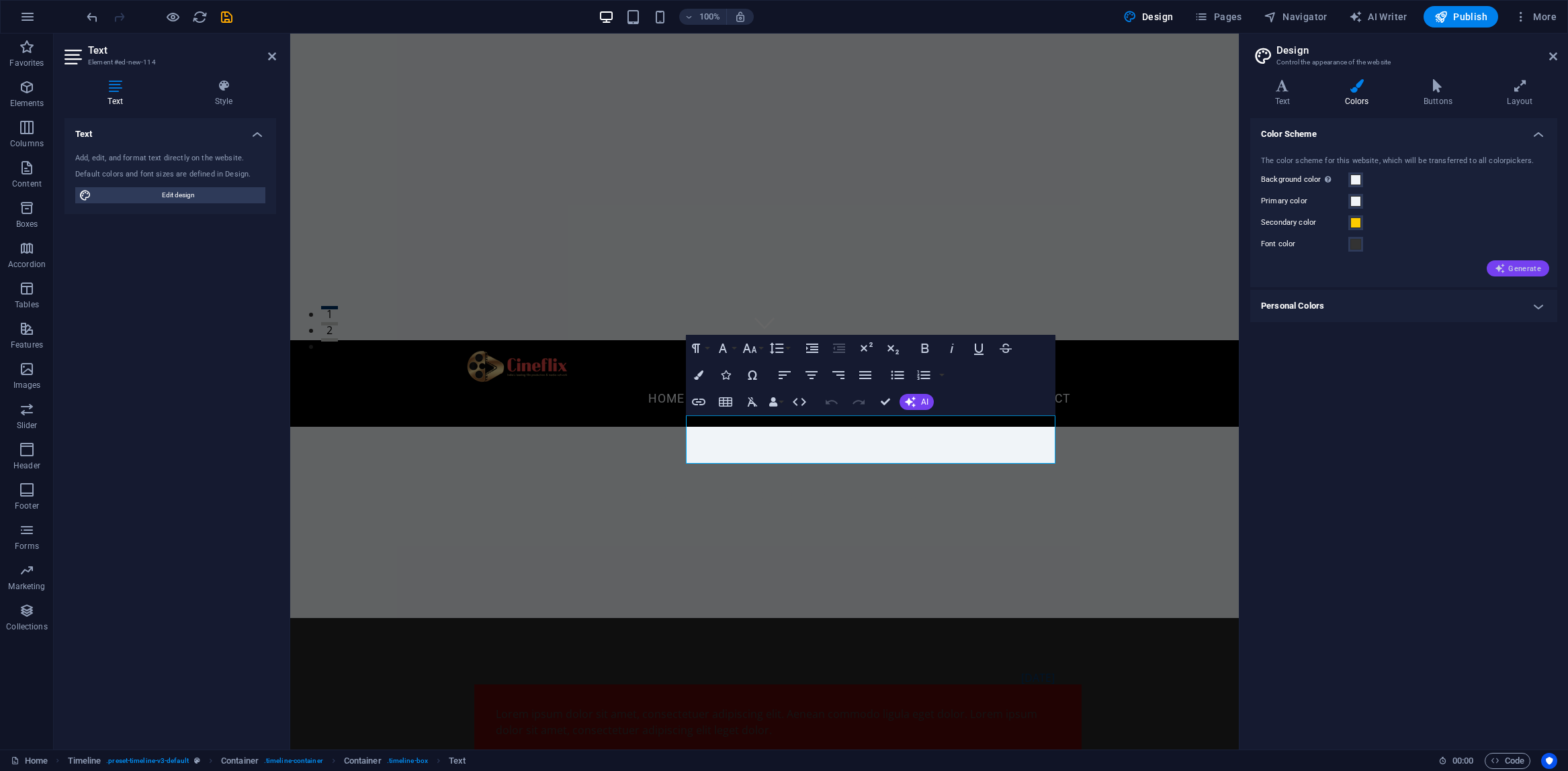
click at [1509, 269] on span "Generate" at bounding box center [1518, 268] width 47 height 11
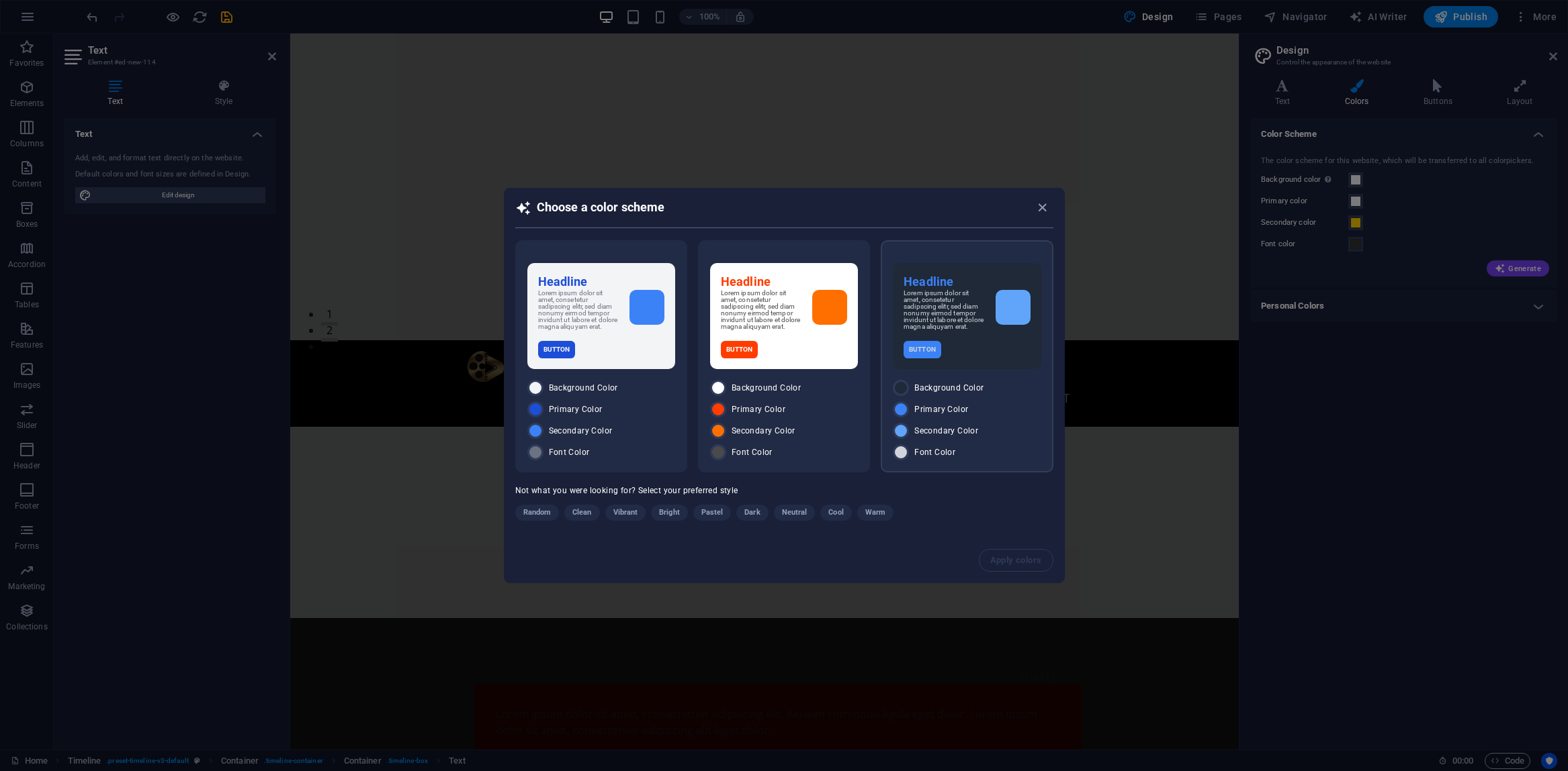
click at [951, 303] on p "Lorem ipsum dolor sit amet, consetetur sadipscing elitr, sed diam nonumy eirmod…" at bounding box center [943, 310] width 80 height 41
click at [990, 563] on span "Apply colors" at bounding box center [1016, 560] width 51 height 11
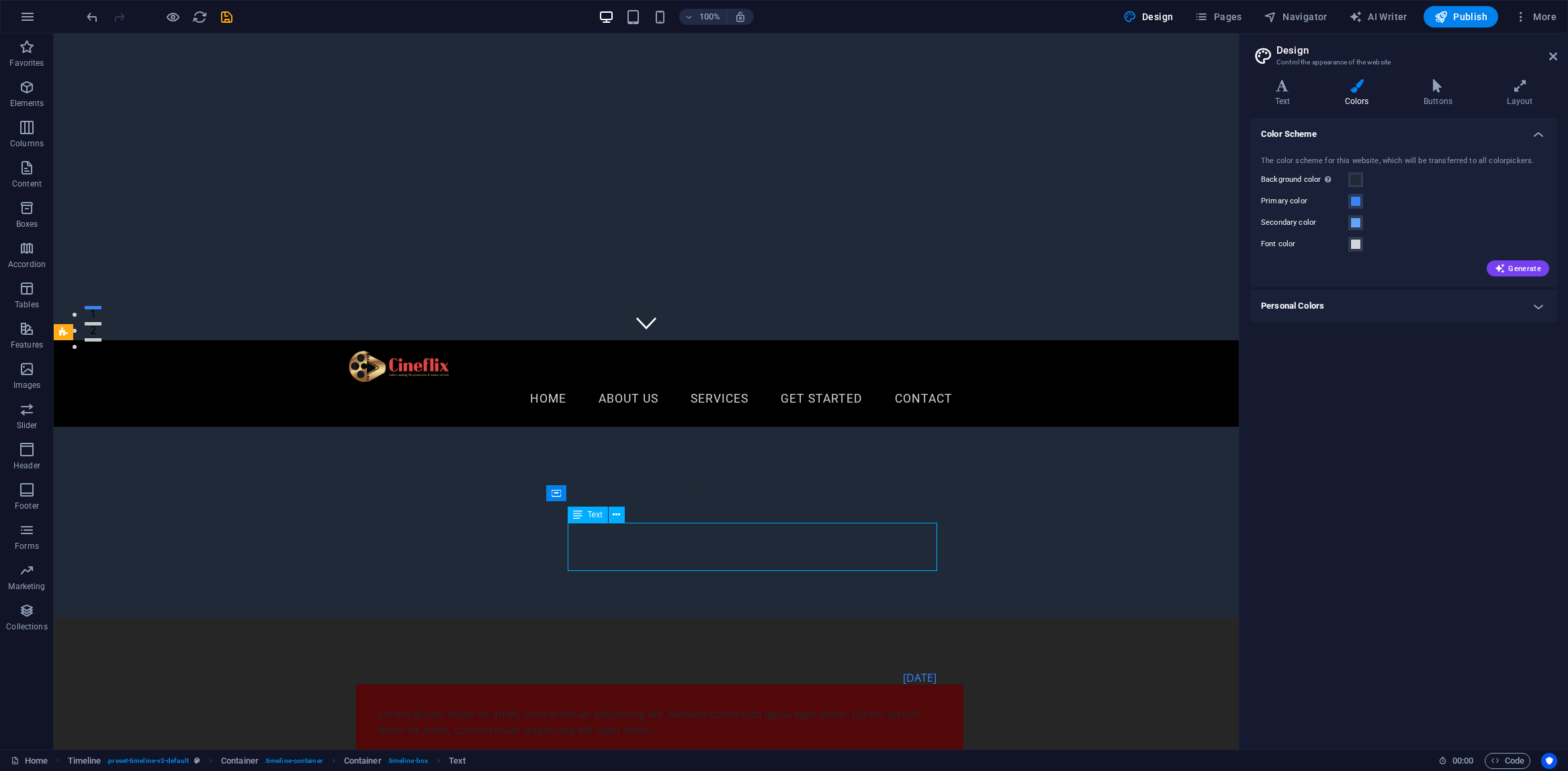
click at [615, 512] on icon at bounding box center [616, 515] width 8 height 15
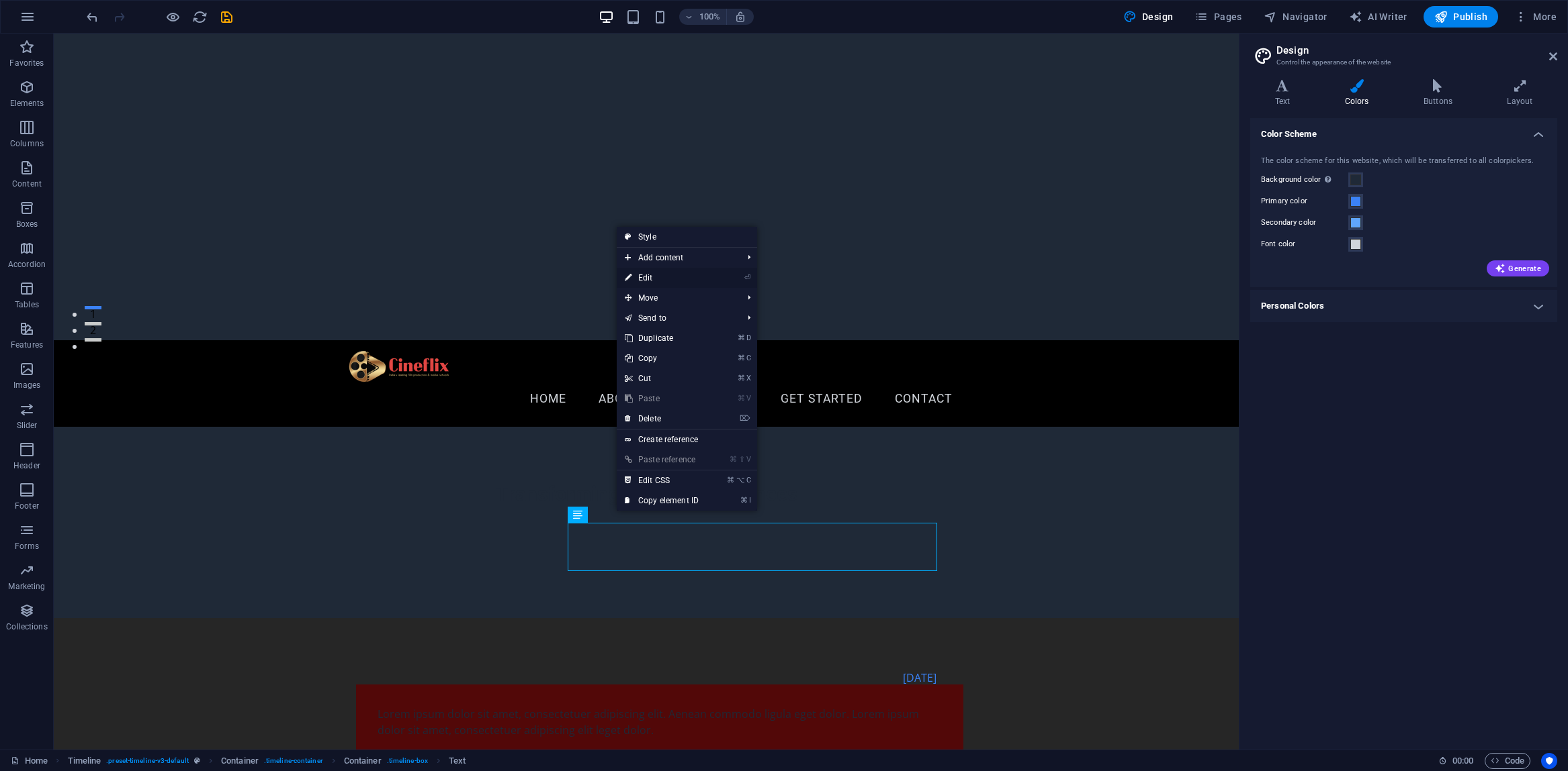
click at [655, 280] on link "⏎ Edit" at bounding box center [661, 278] width 90 height 20
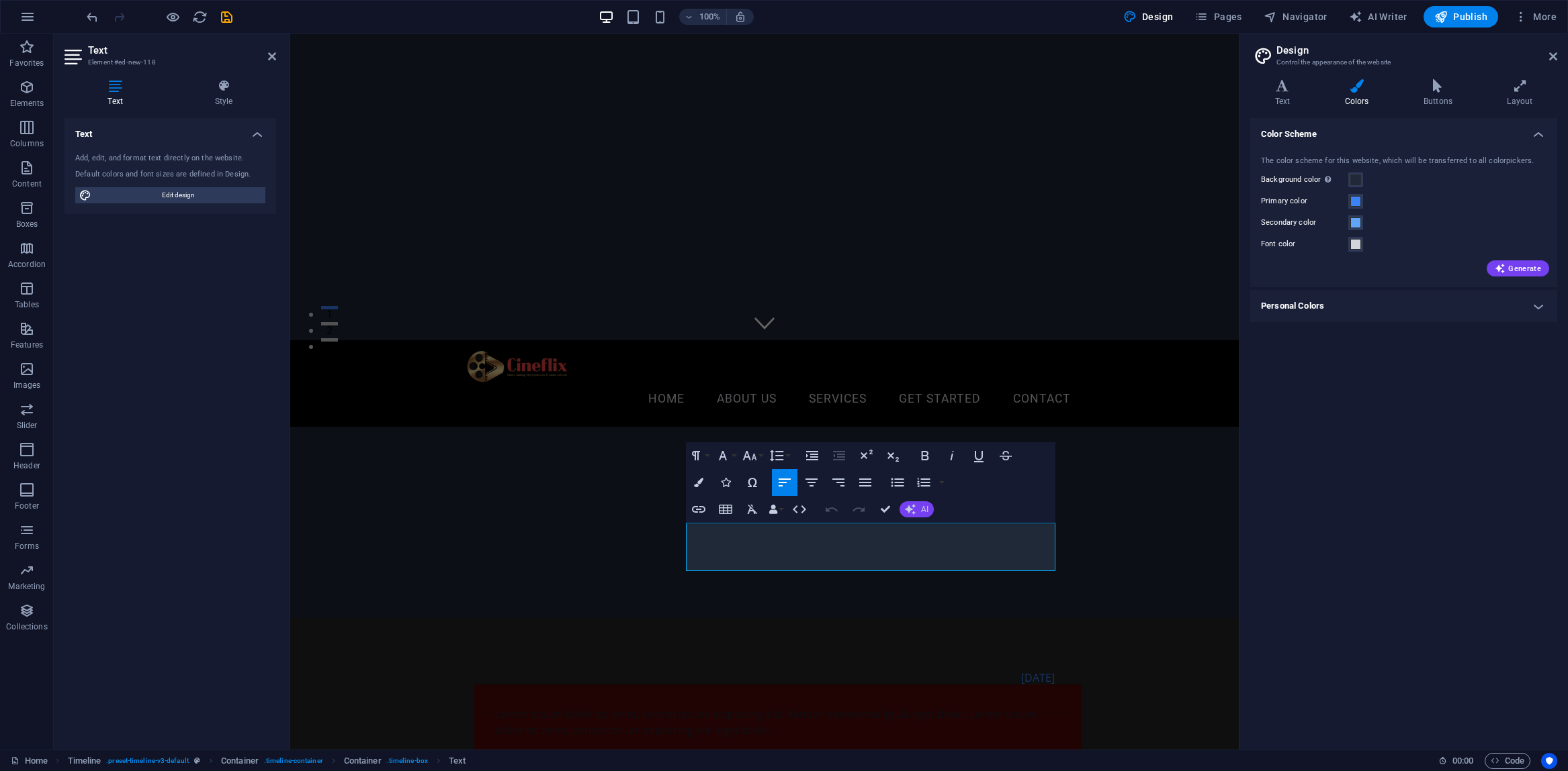
click at [916, 509] on button "AI" at bounding box center [916, 509] width 34 height 16
click at [926, 635] on link "Generate text" at bounding box center [964, 632] width 131 height 20
select select "English"
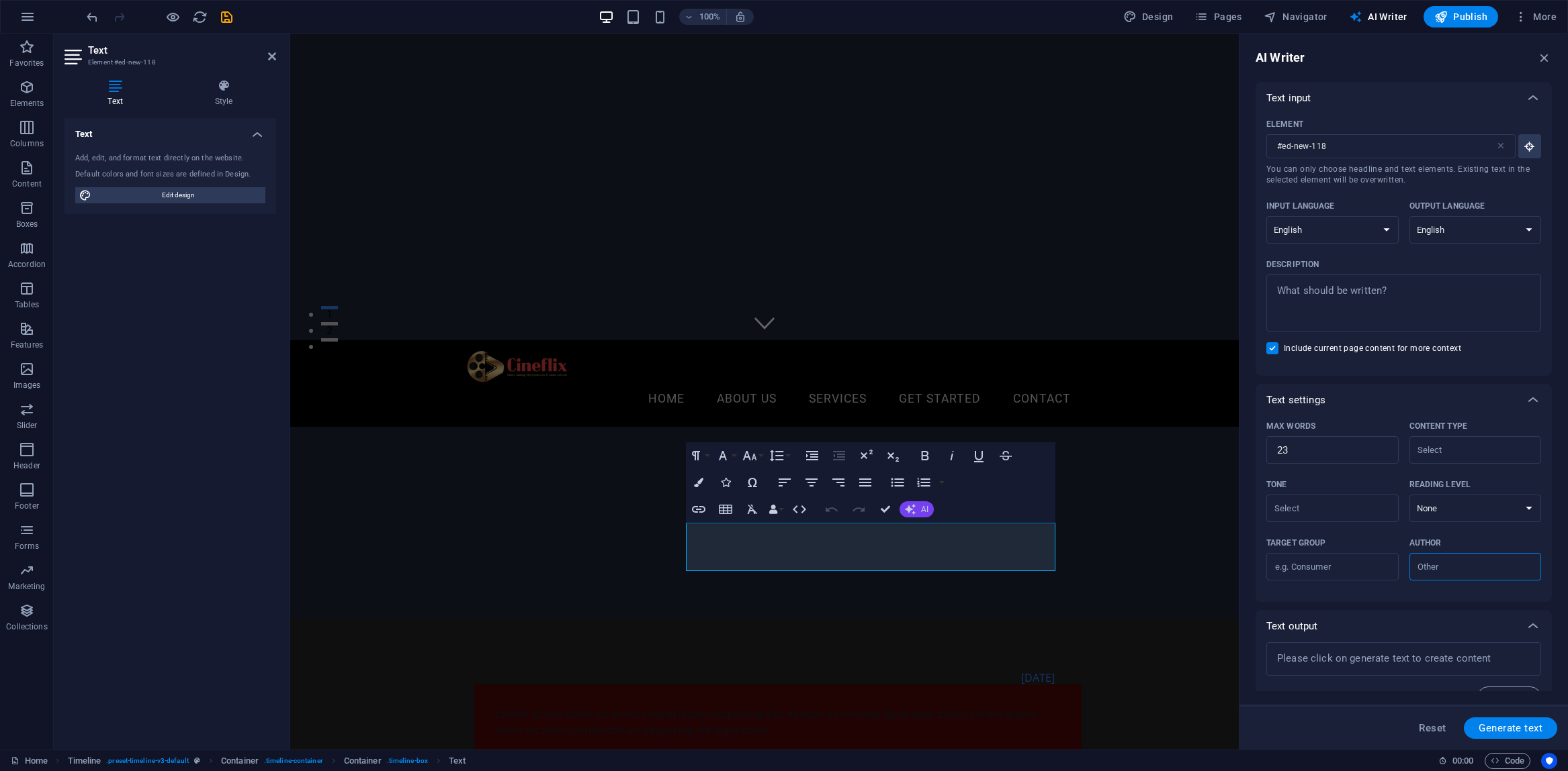
click at [921, 514] on button "AI" at bounding box center [916, 509] width 34 height 16
click at [925, 613] on link "Translate to English" at bounding box center [964, 612] width 131 height 20
click at [916, 510] on button "AI" at bounding box center [916, 509] width 34 height 16
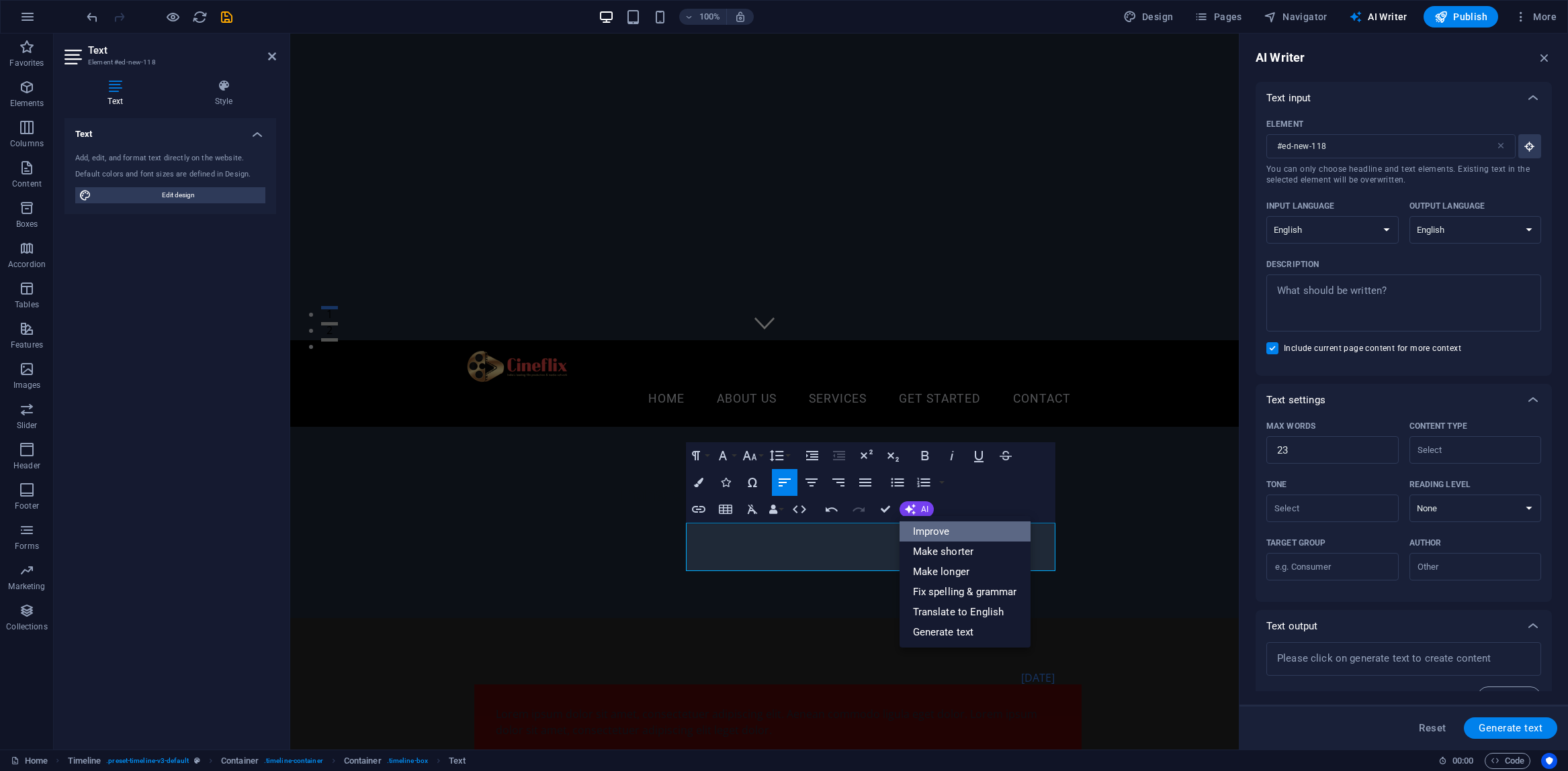
click at [925, 532] on link "Improve" at bounding box center [964, 532] width 131 height 20
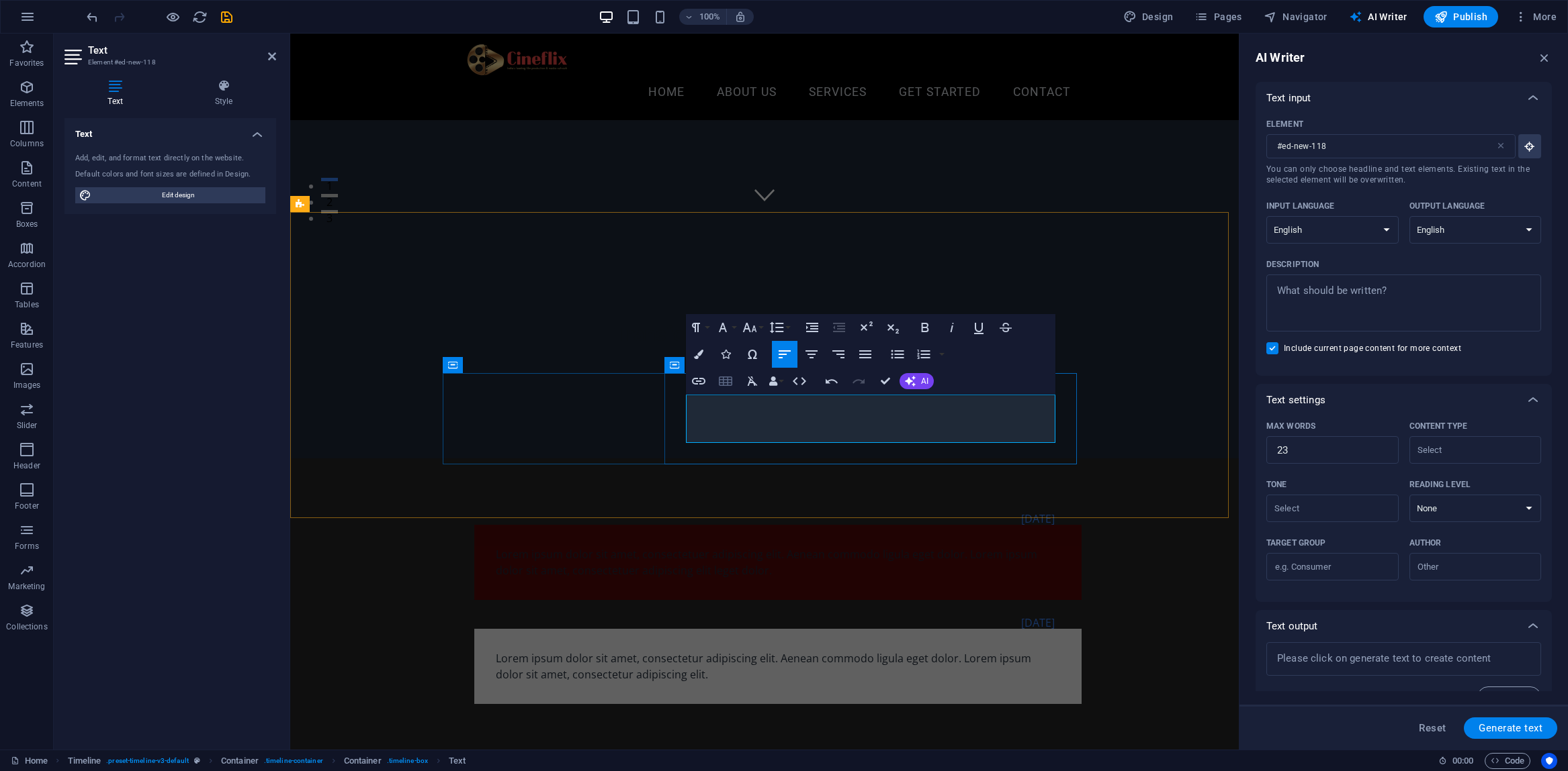
scroll to position [304, 0]
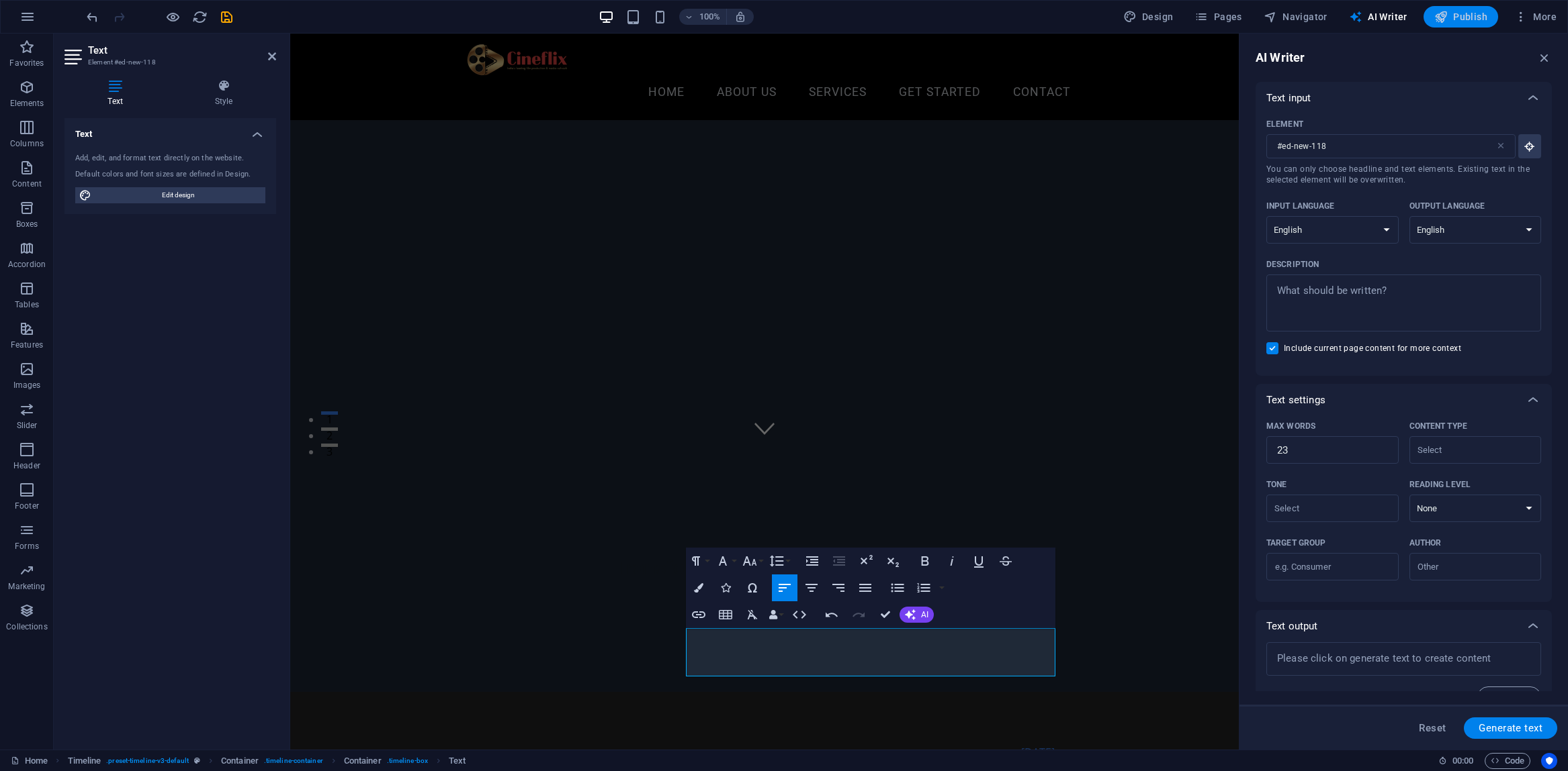
click at [1456, 18] on span "Publish" at bounding box center [1460, 16] width 53 height 14
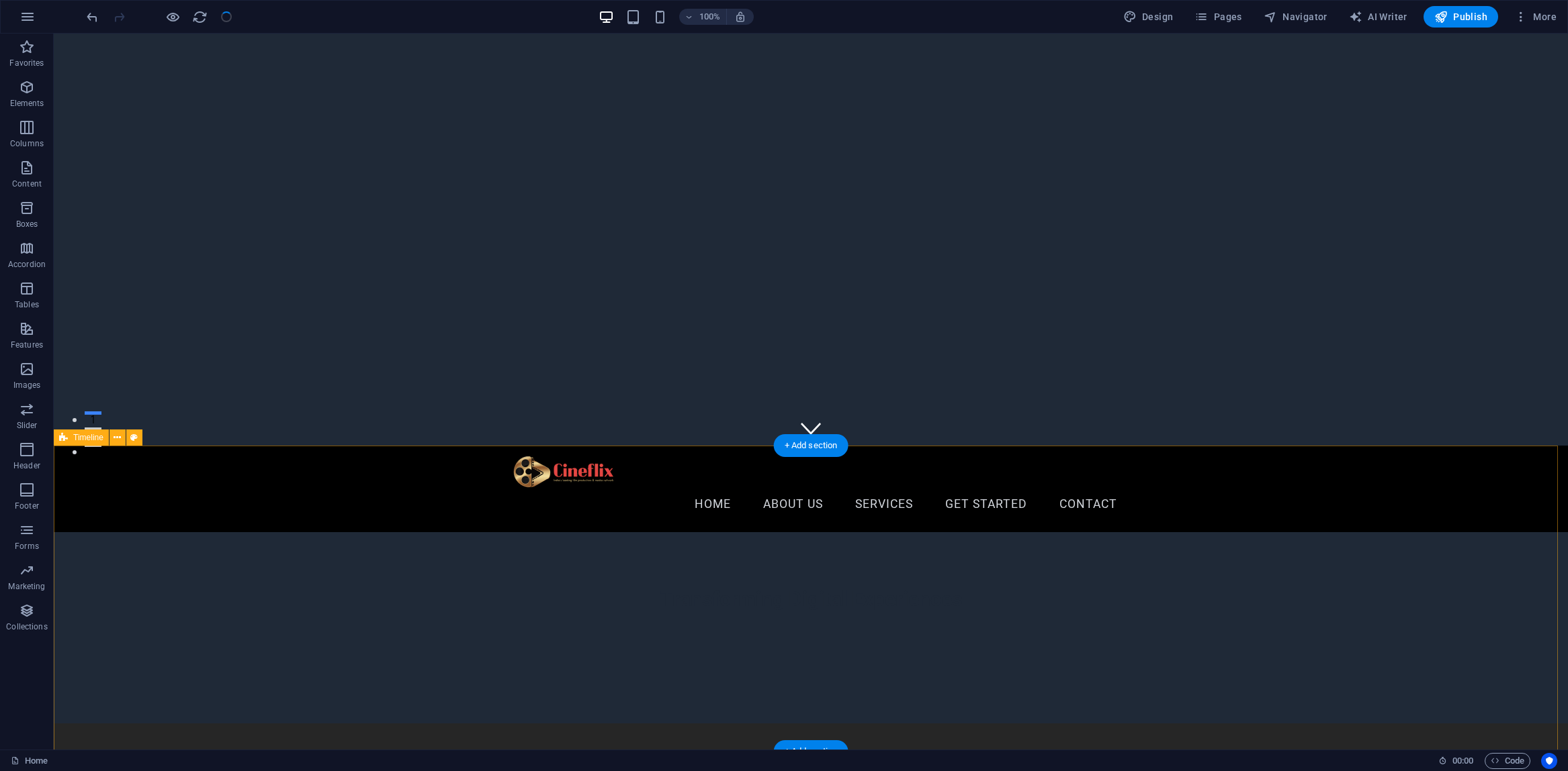
checkbox input "false"
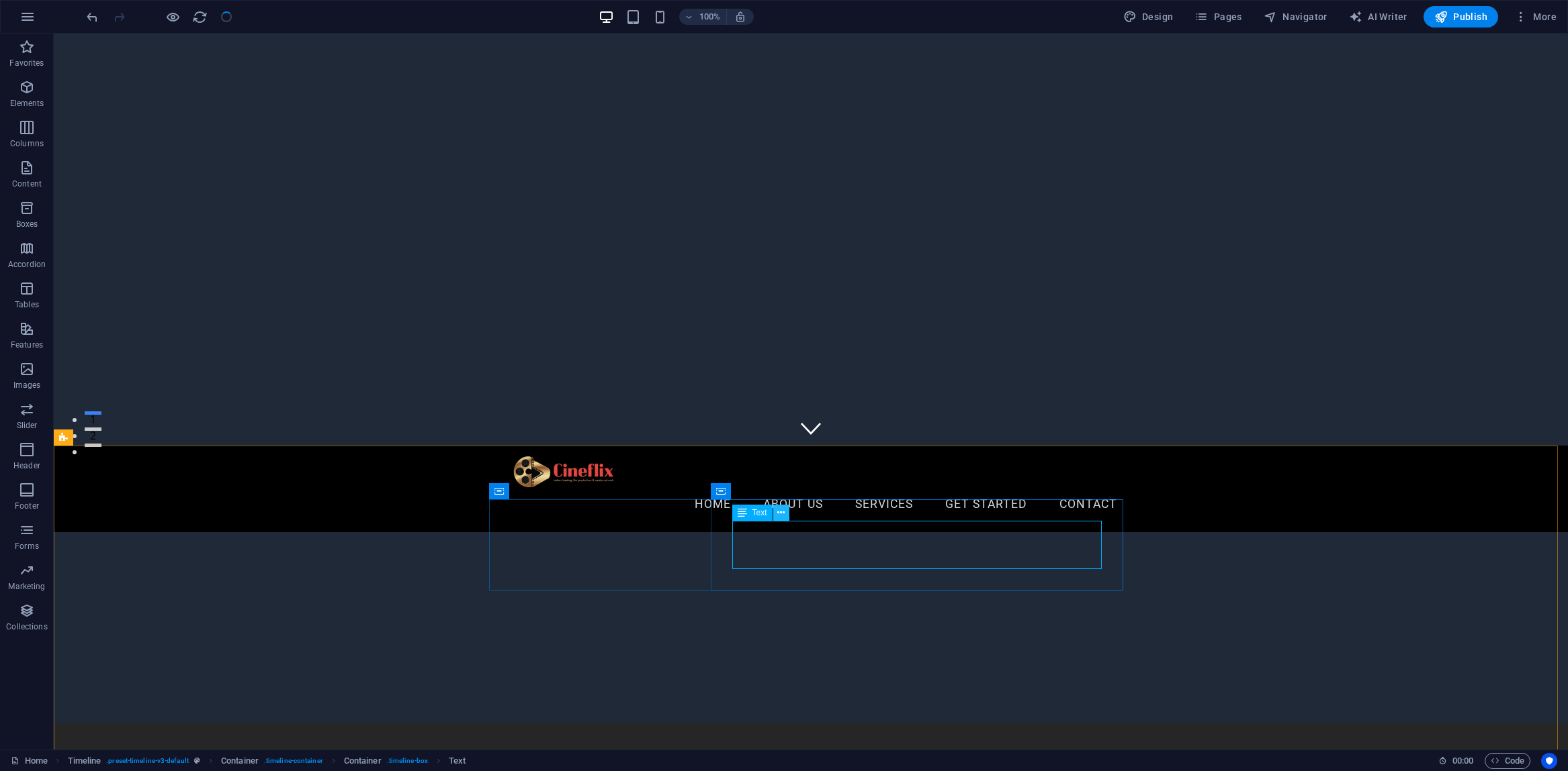
click at [780, 513] on icon at bounding box center [781, 513] width 8 height 15
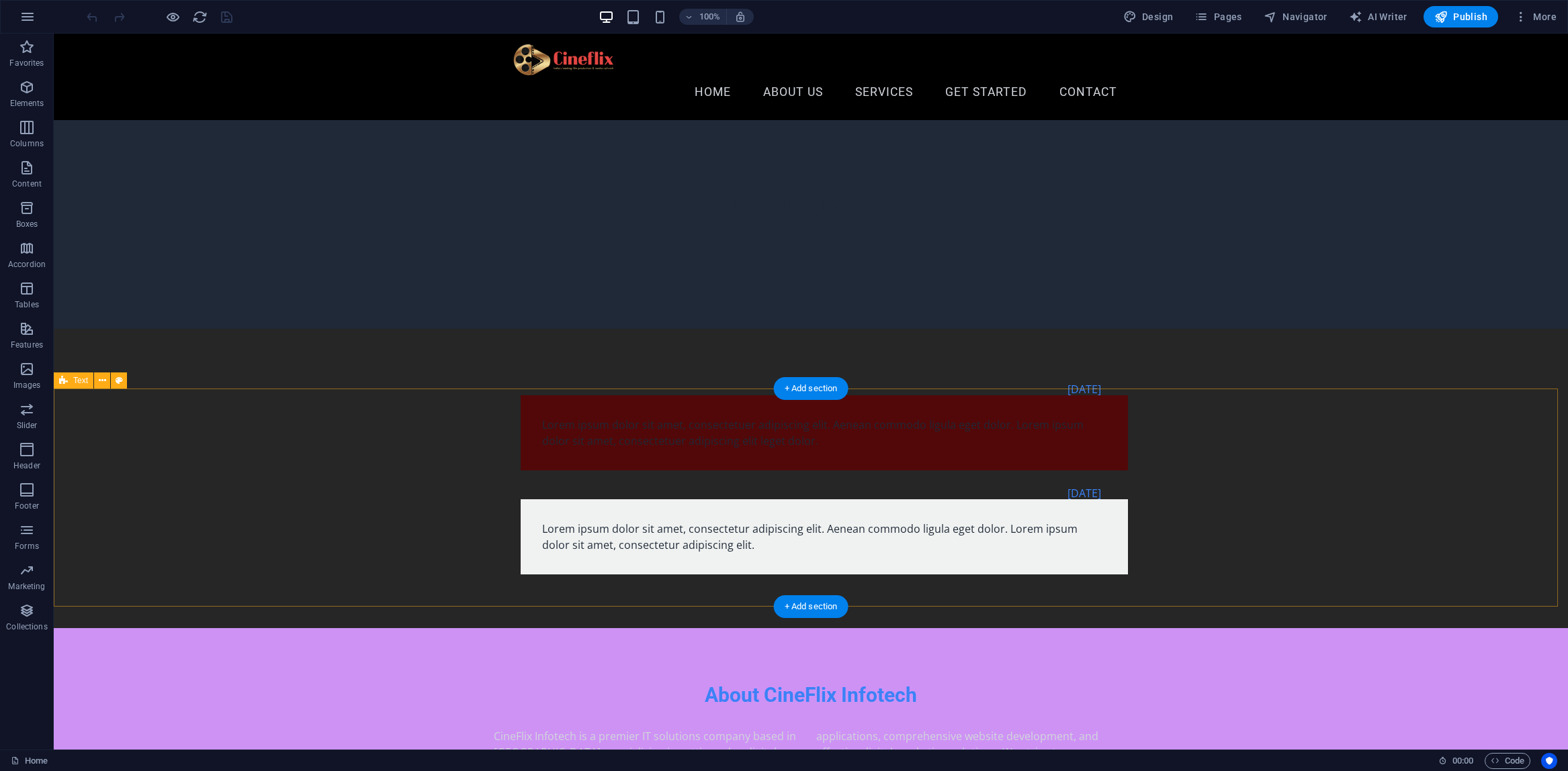
scroll to position [118, 0]
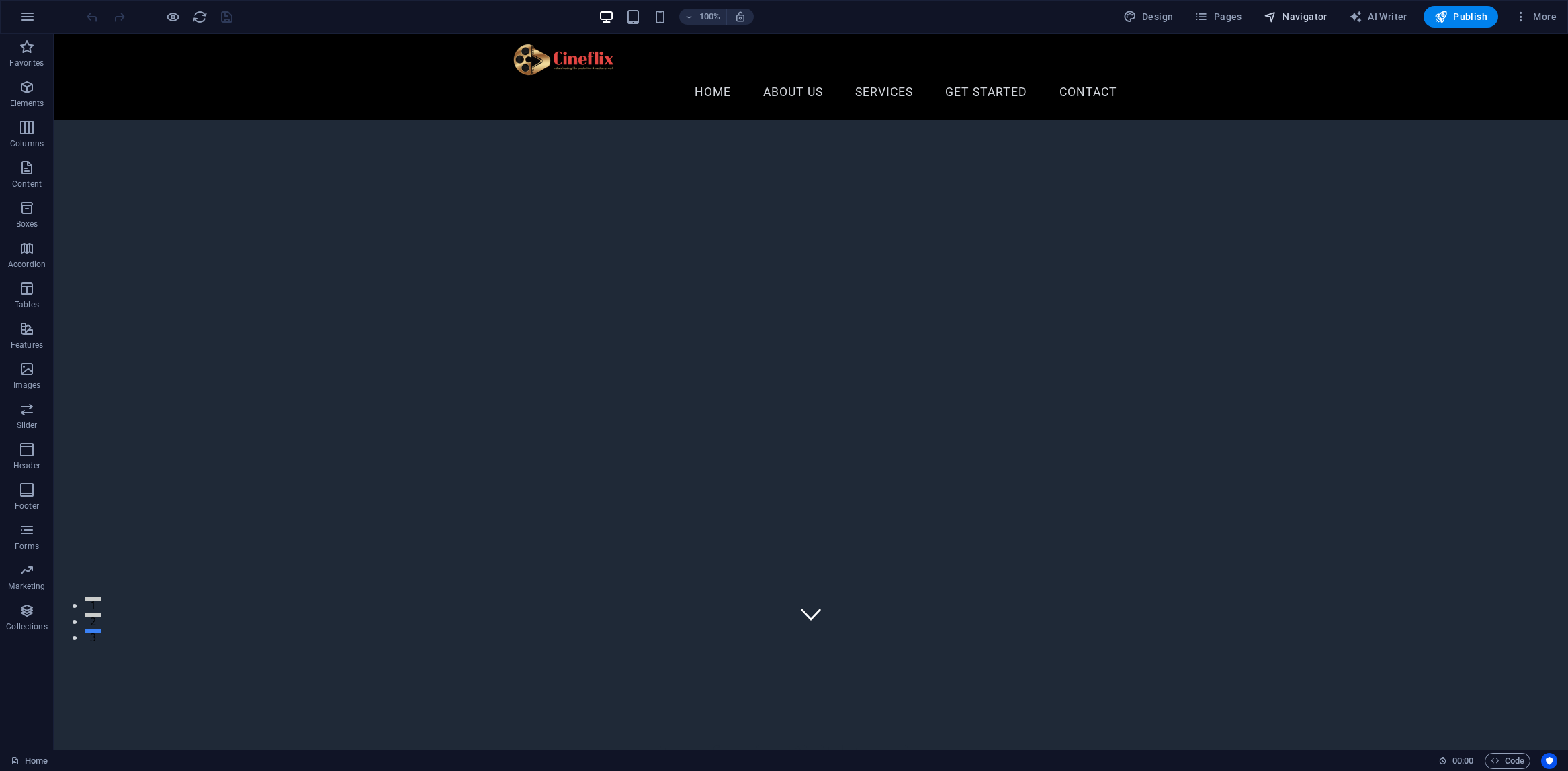
click at [1293, 17] on span "Navigator" at bounding box center [1296, 16] width 64 height 14
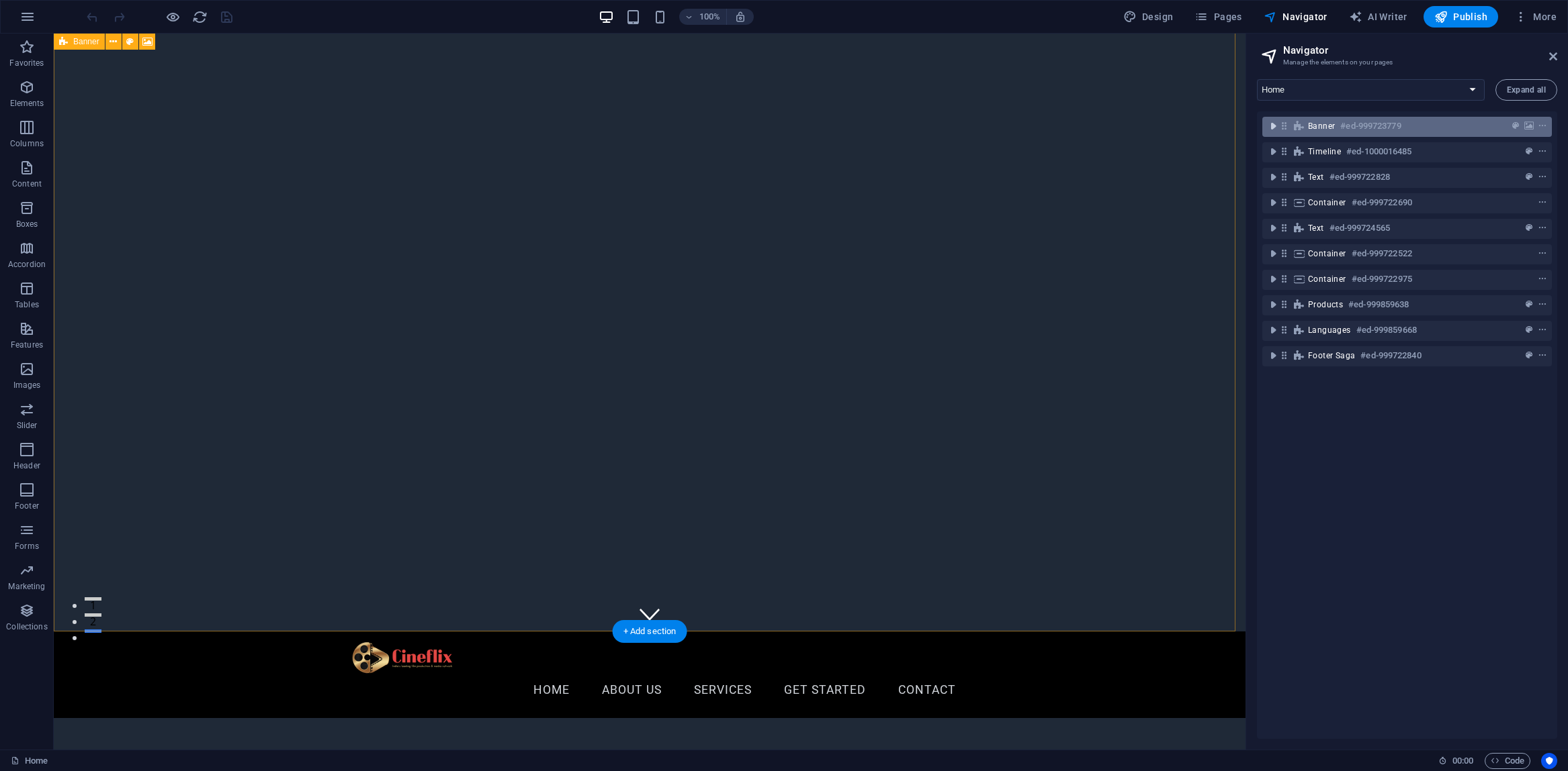
click at [1272, 126] on icon "toggle-expand" at bounding box center [1272, 126] width 14 height 14
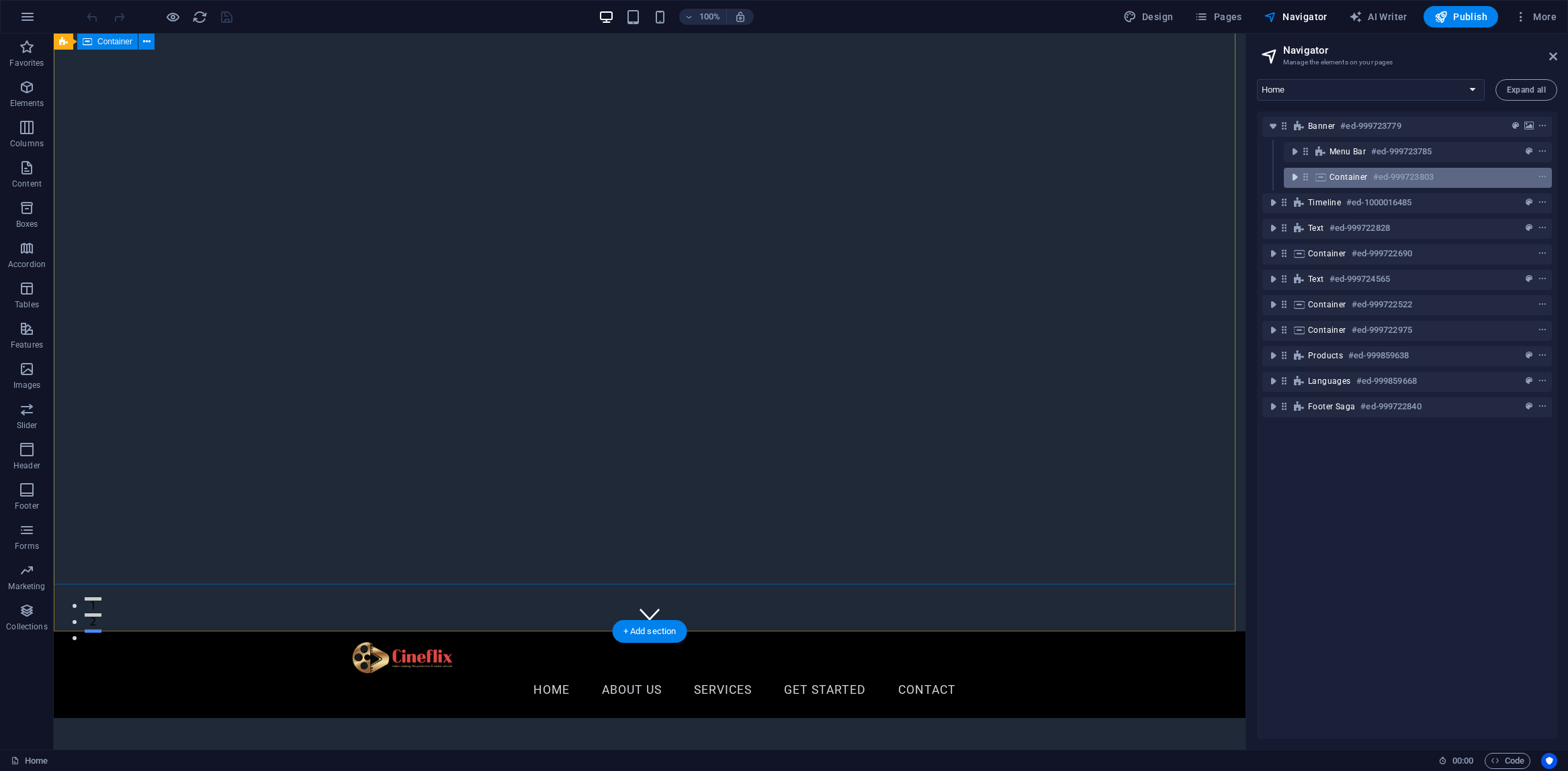
click at [1293, 179] on icon "toggle-expand" at bounding box center [1295, 177] width 14 height 14
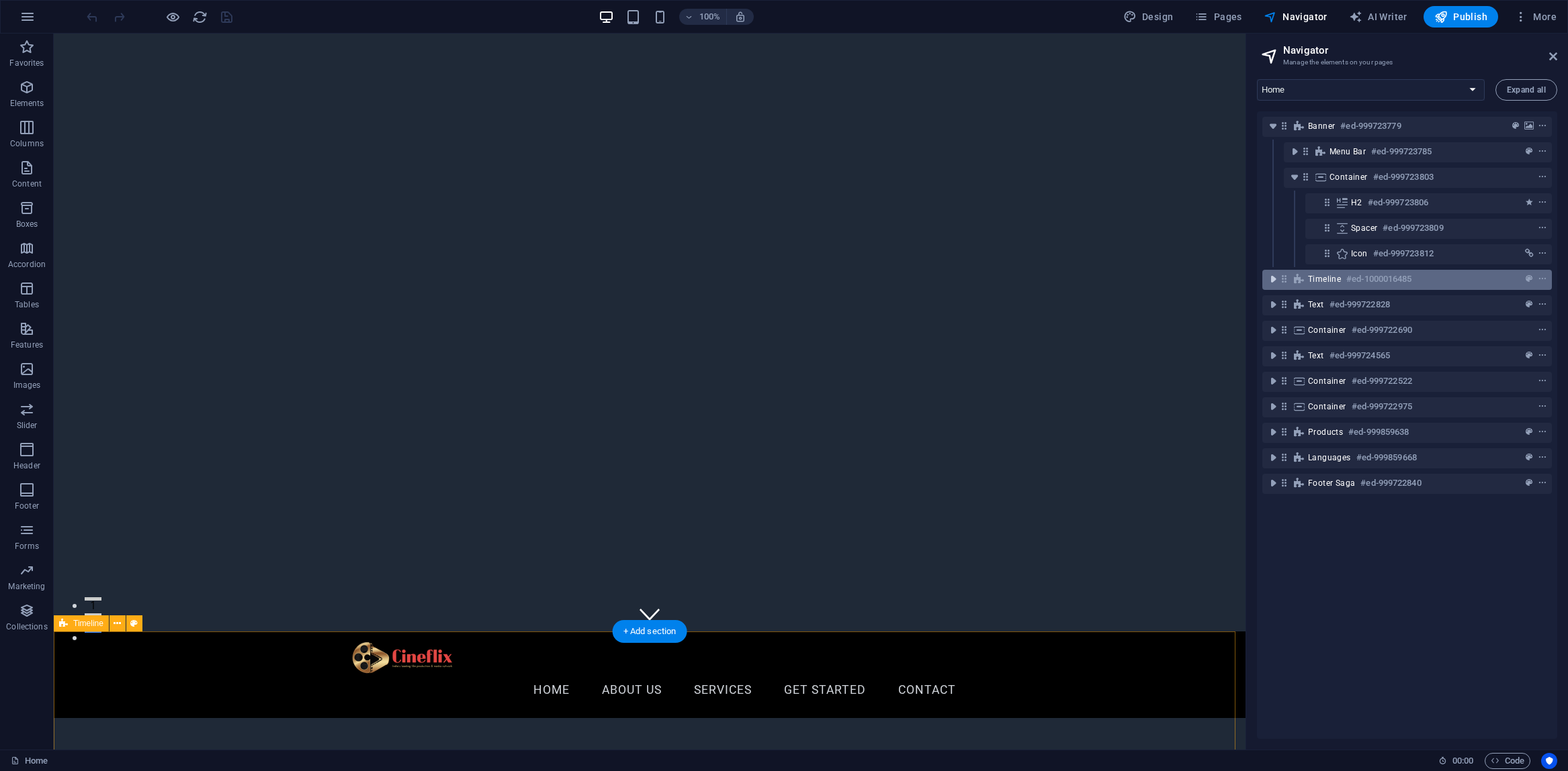
click at [1270, 283] on icon "toggle-expand" at bounding box center [1272, 279] width 14 height 14
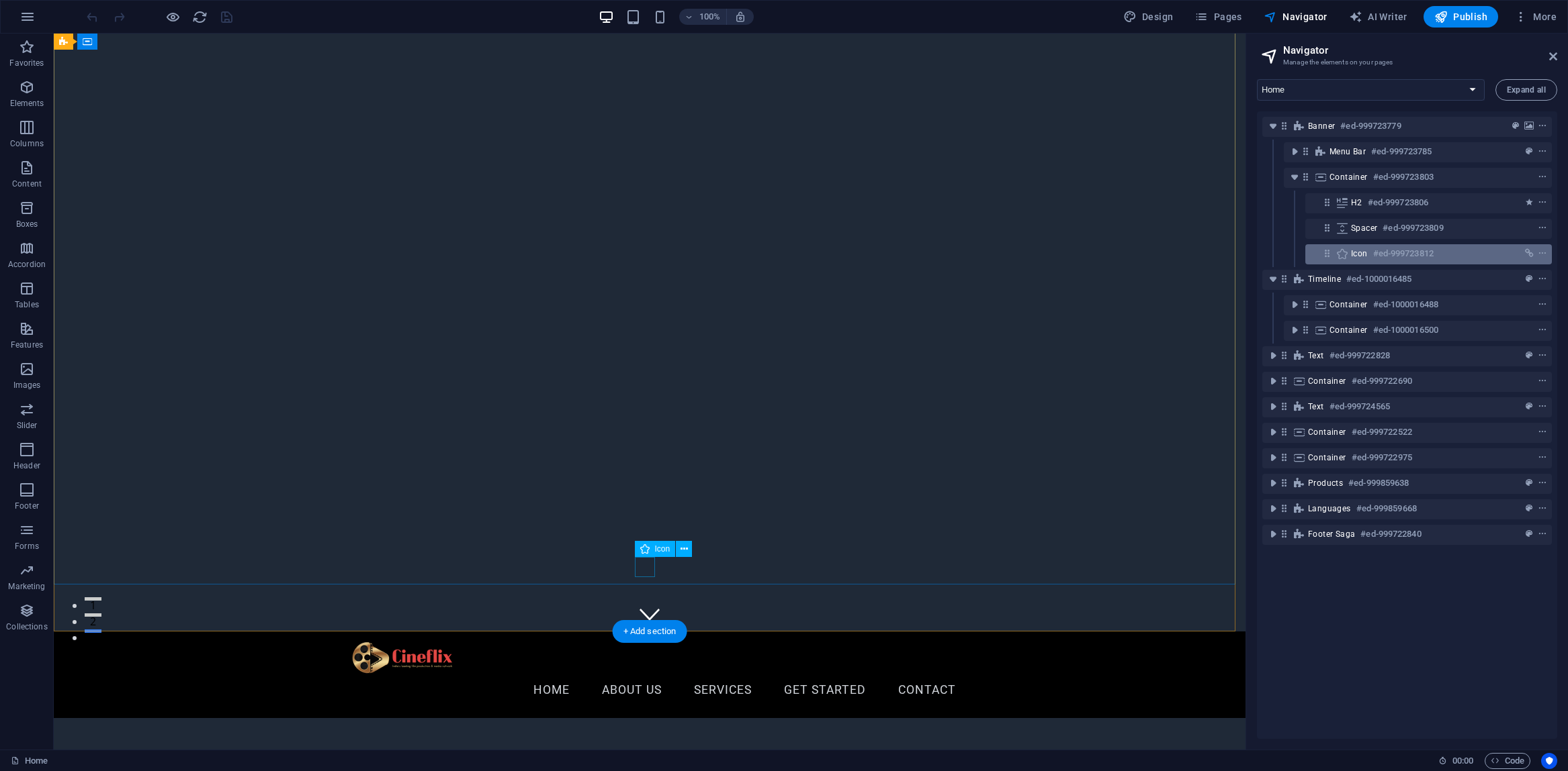
click at [1373, 254] on h6 "#ed-999723812" at bounding box center [1403, 254] width 60 height 16
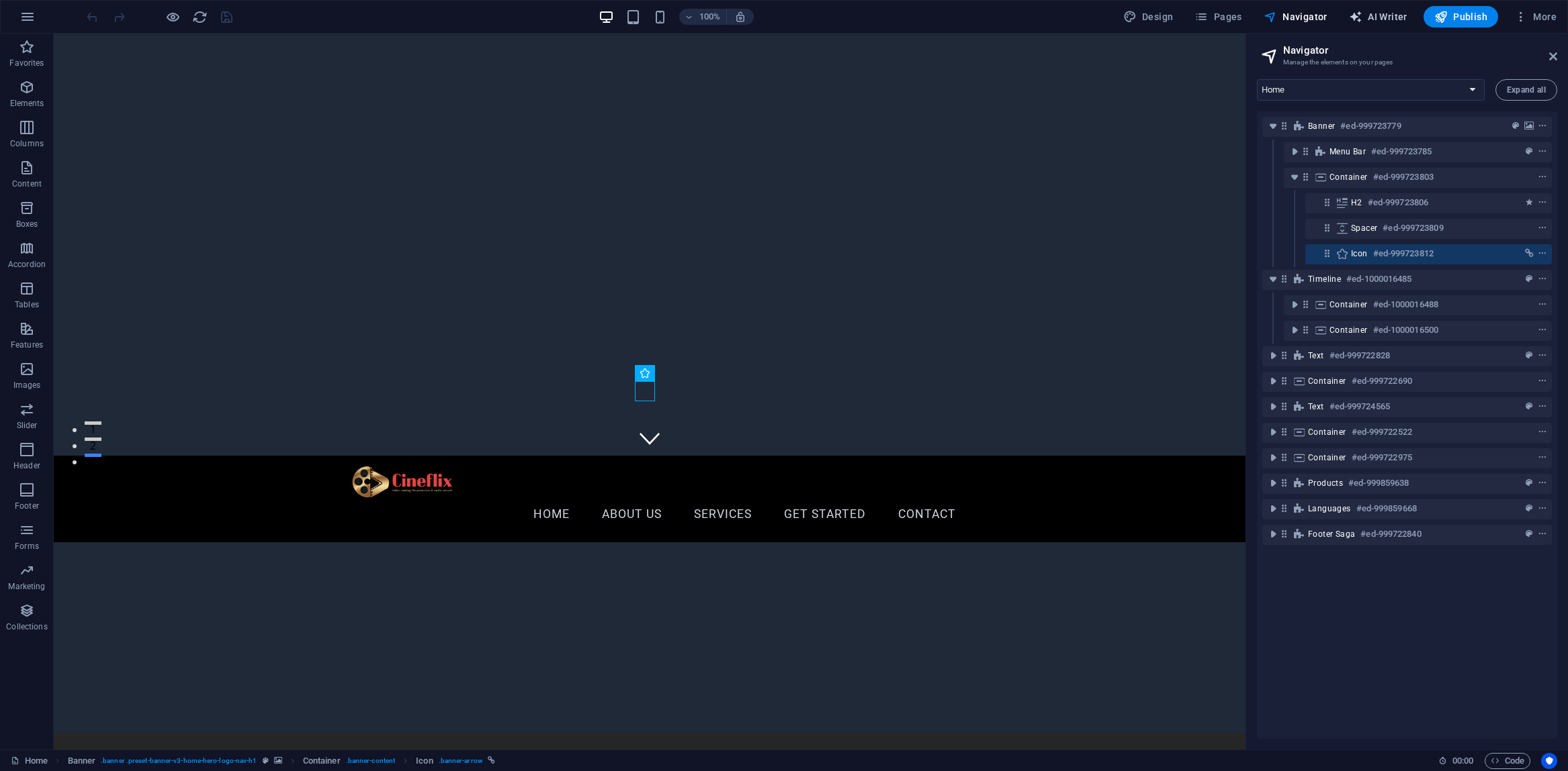
click at [1383, 20] on span "AI Writer" at bounding box center [1378, 16] width 58 height 14
select select "English"
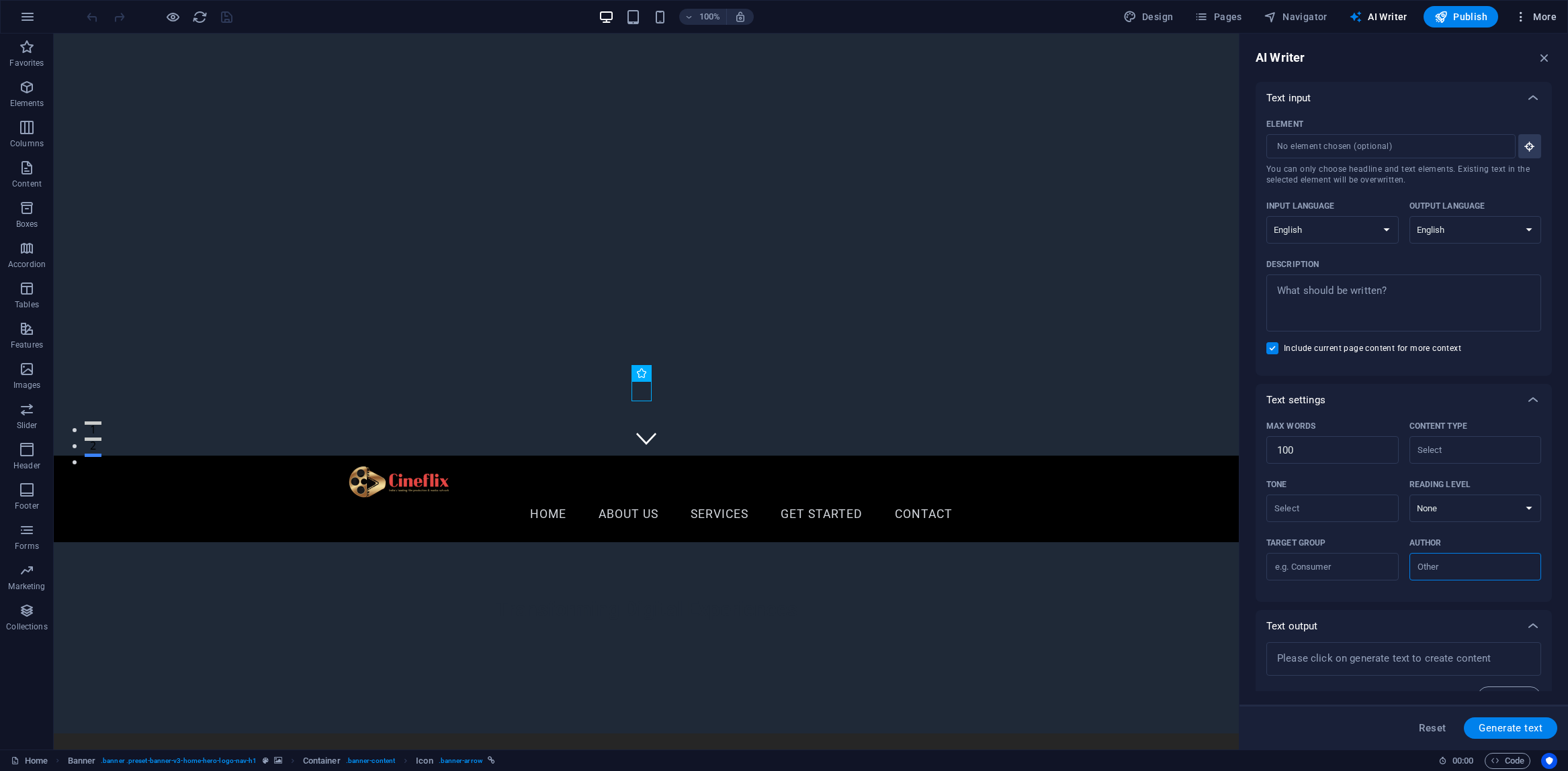
click at [1535, 20] on span "More" at bounding box center [1535, 16] width 43 height 14
click at [1481, 53] on h6 "Website Settings" at bounding box center [1507, 51] width 79 height 16
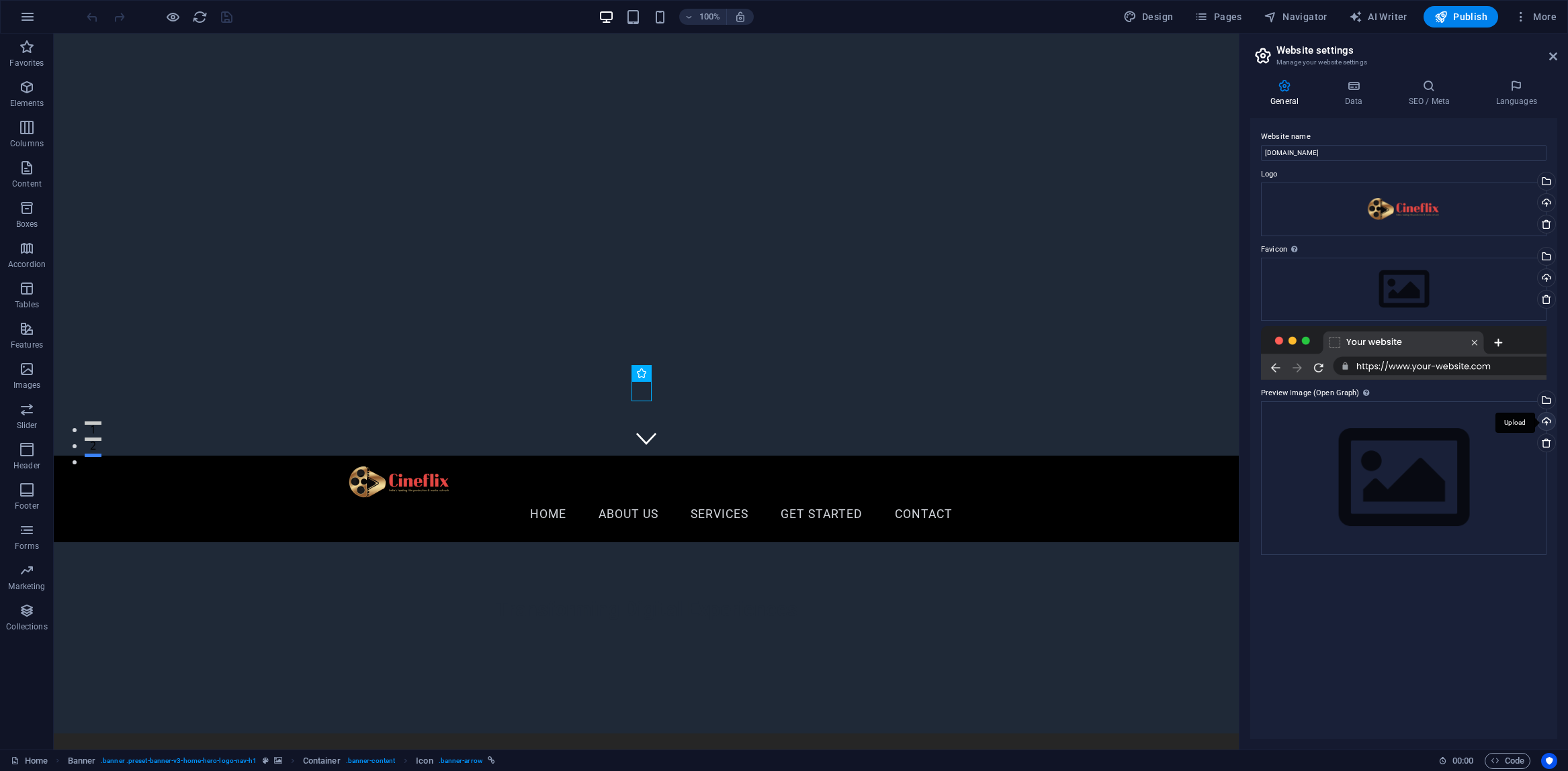
click at [1547, 423] on div "Upload" at bounding box center [1545, 422] width 20 height 20
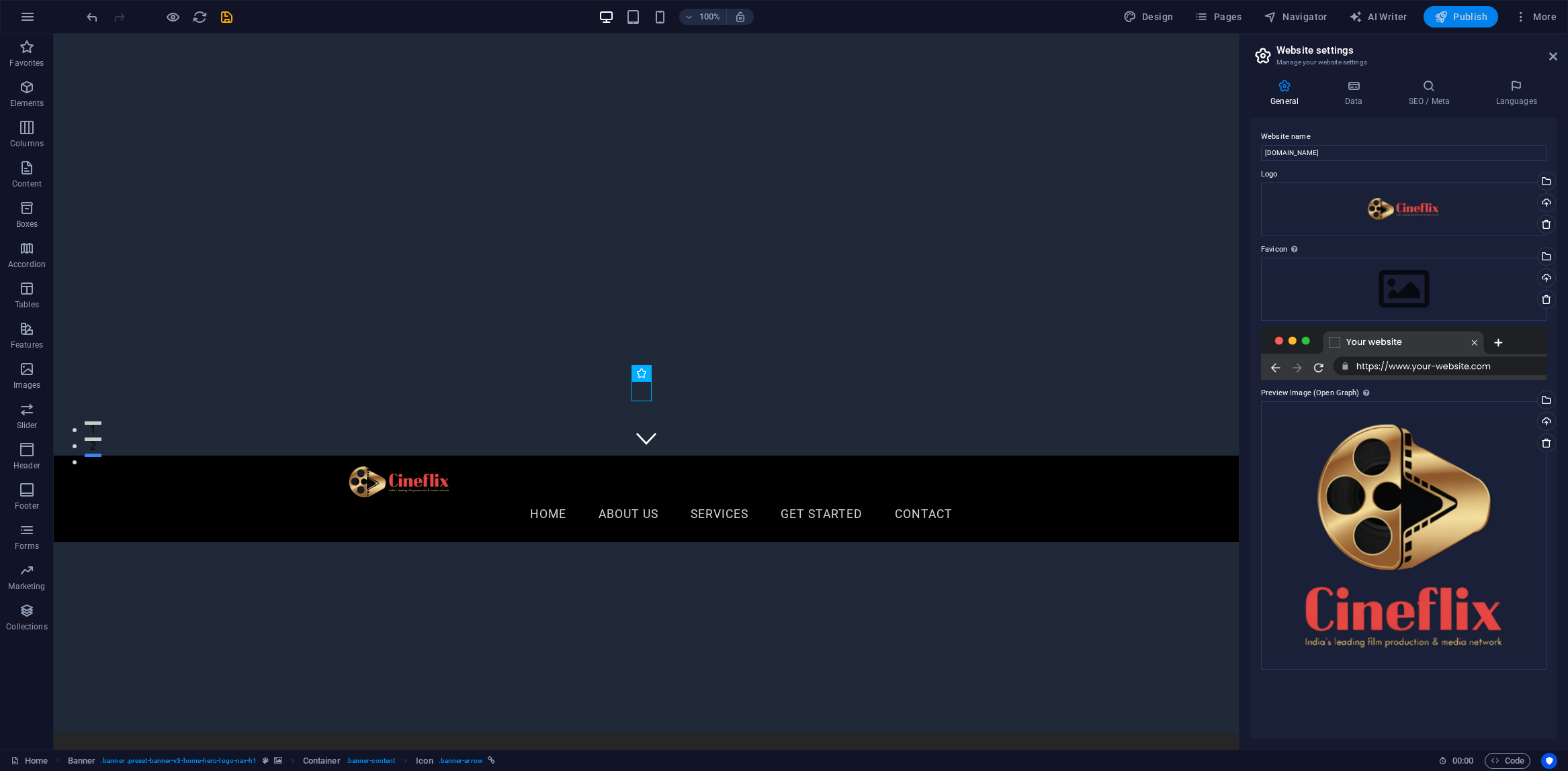
click at [1463, 15] on span "Publish" at bounding box center [1460, 16] width 53 height 14
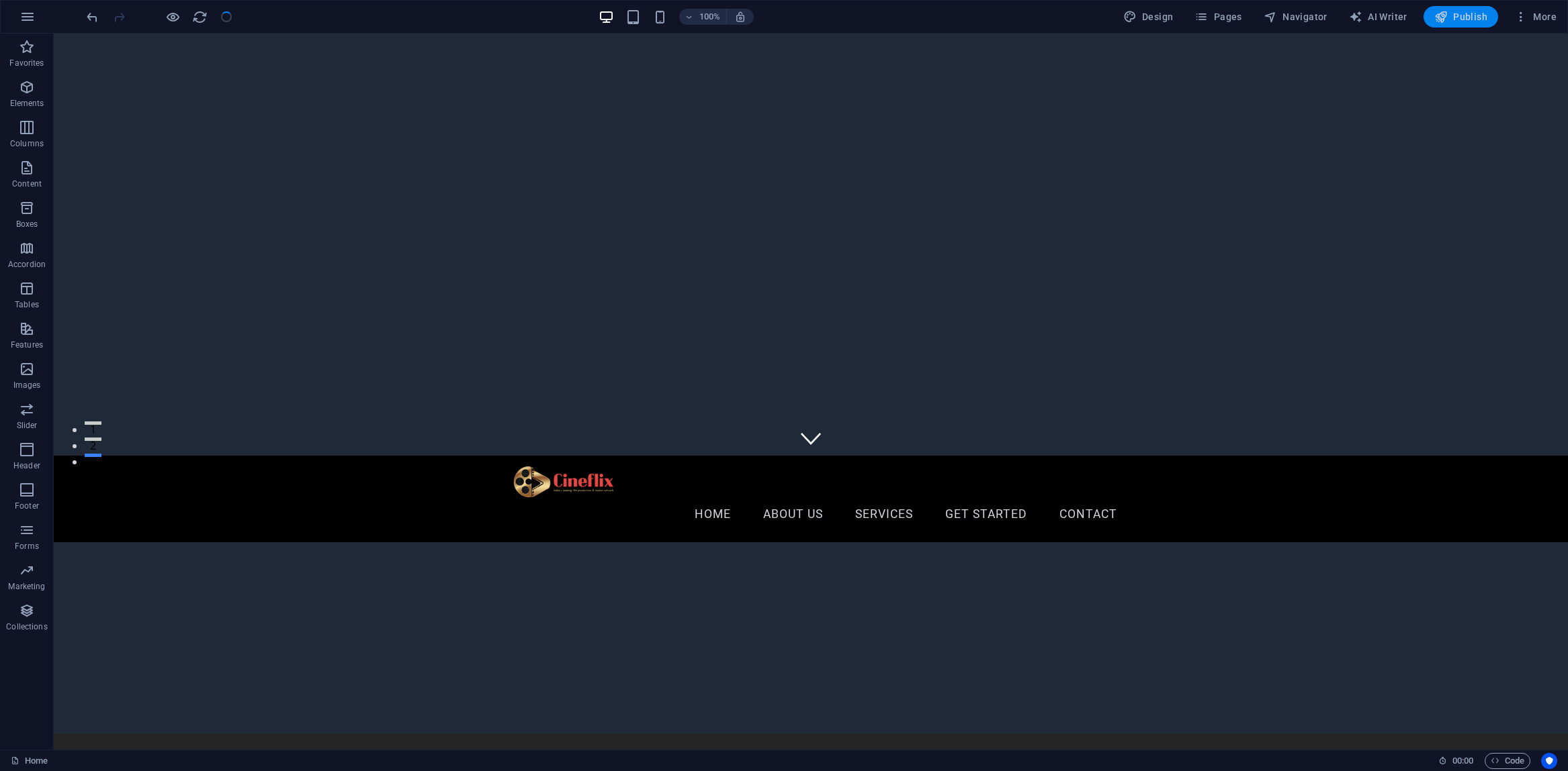
click at [1459, 15] on span "Publish" at bounding box center [1460, 16] width 53 height 14
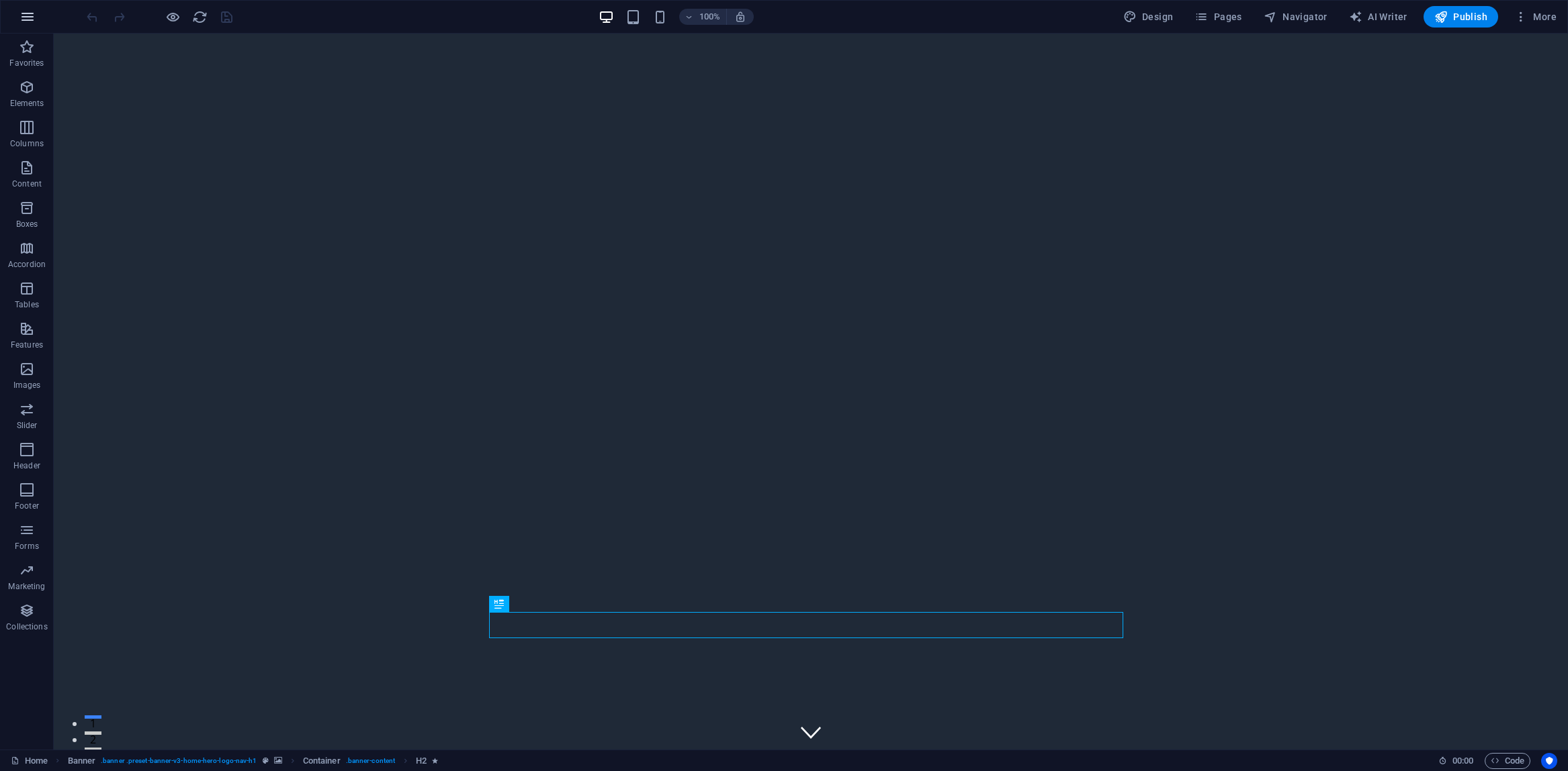
click at [26, 17] on icon "button" at bounding box center [27, 16] width 16 height 16
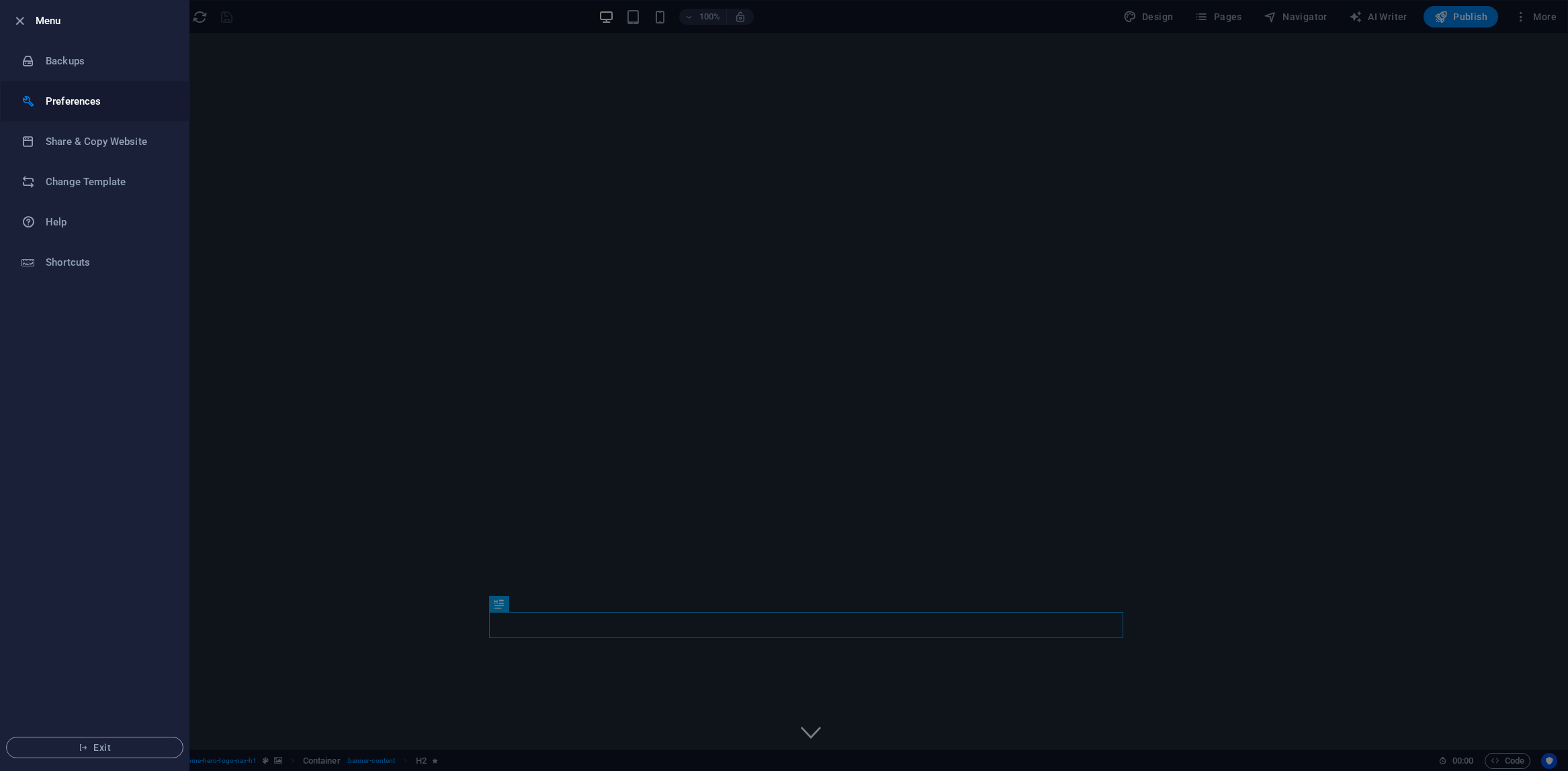
click at [56, 101] on h6 "Preferences" at bounding box center [108, 101] width 124 height 16
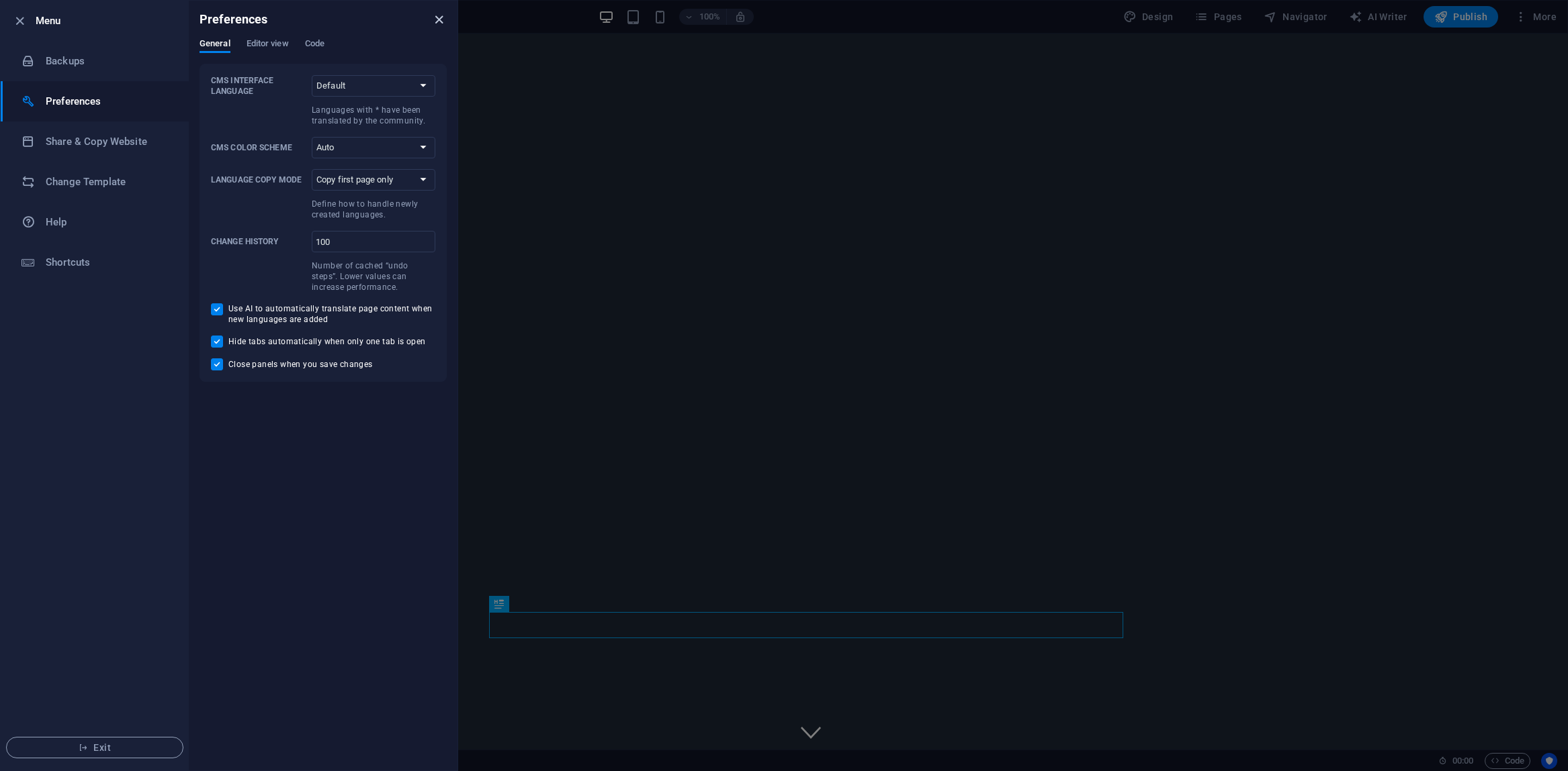
click at [439, 20] on icon "close" at bounding box center [439, 19] width 16 height 15
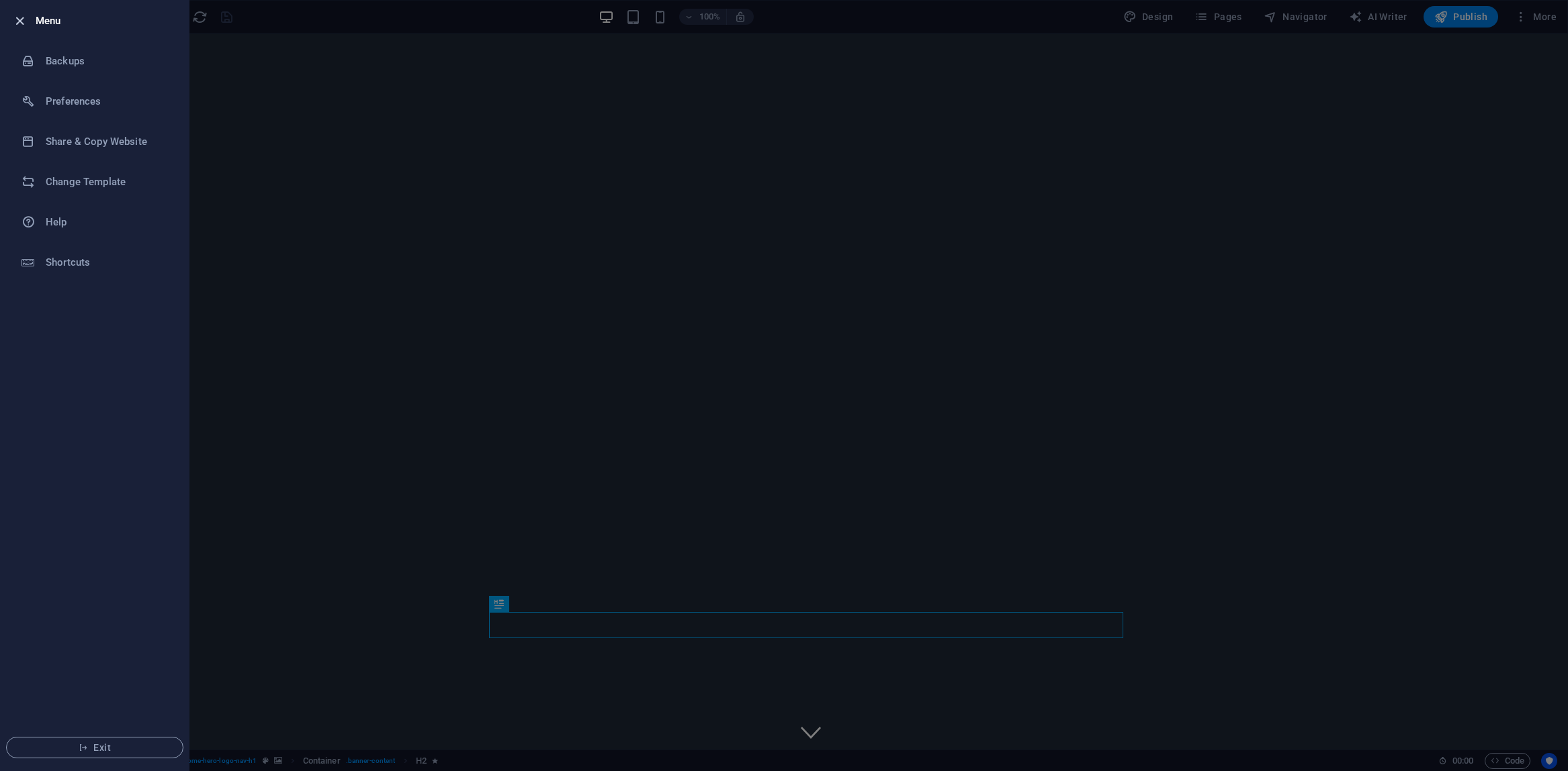
click at [20, 24] on icon "button" at bounding box center [19, 21] width 16 height 15
